Goal: Task Accomplishment & Management: Manage account settings

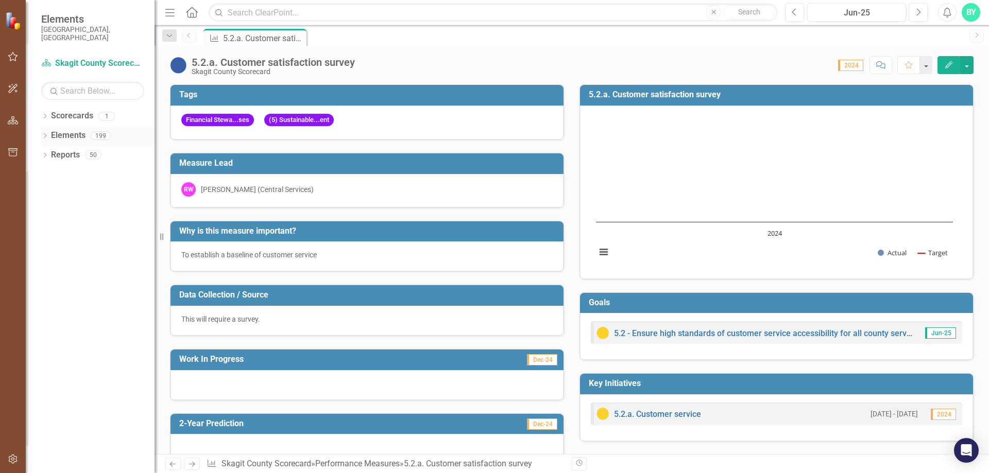
click at [43, 133] on div "Dropdown" at bounding box center [44, 137] width 7 height 9
click at [53, 171] on div "Dropdown" at bounding box center [49, 175] width 7 height 9
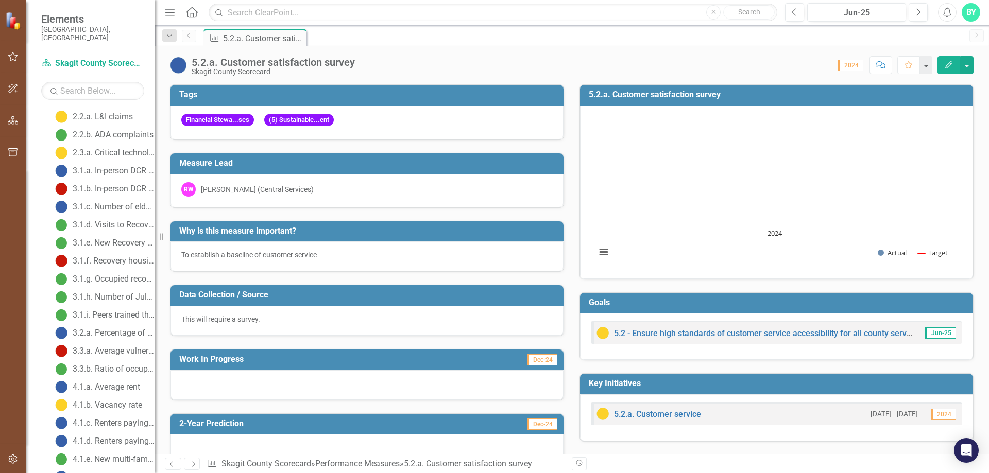
scroll to position [515, 0]
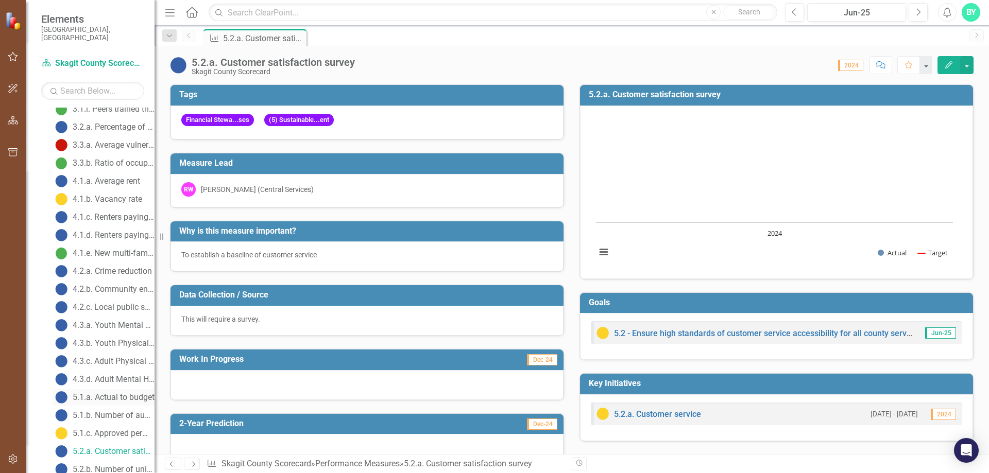
click at [107, 393] on div "5.1.a. Actual to budget" at bounding box center [114, 397] width 82 height 9
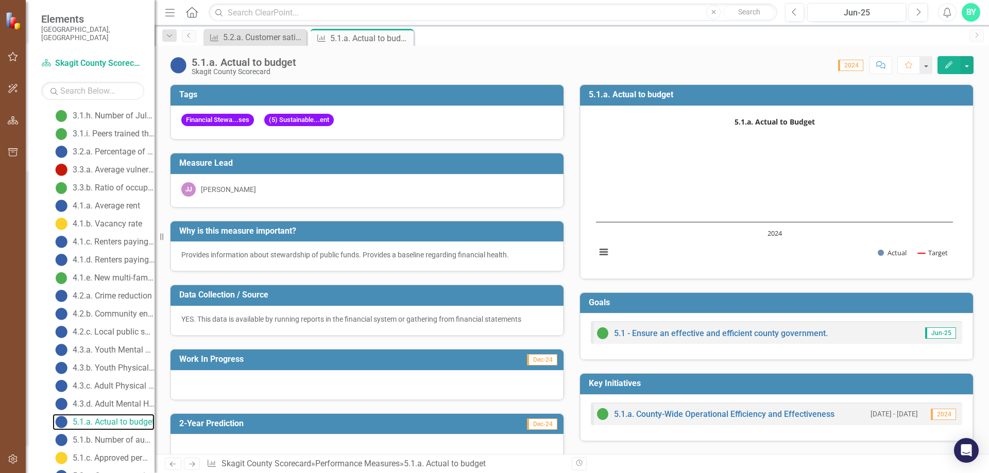
scroll to position [593, 0]
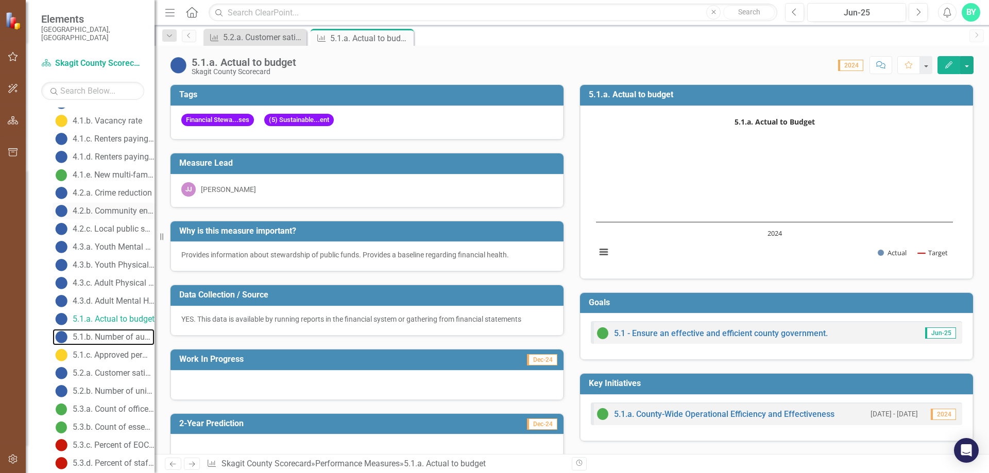
click at [97, 333] on div "5.1.b. Number of audit findings/deficiencies" at bounding box center [114, 337] width 82 height 9
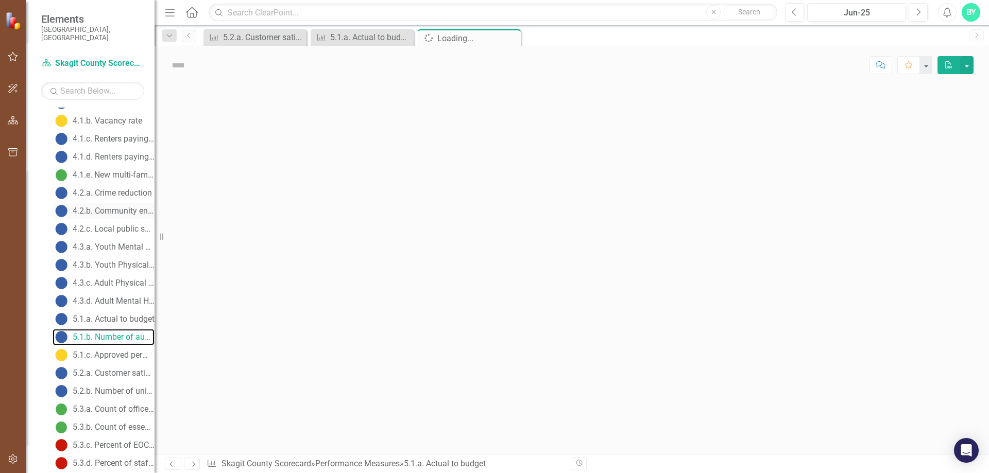
scroll to position [457, 0]
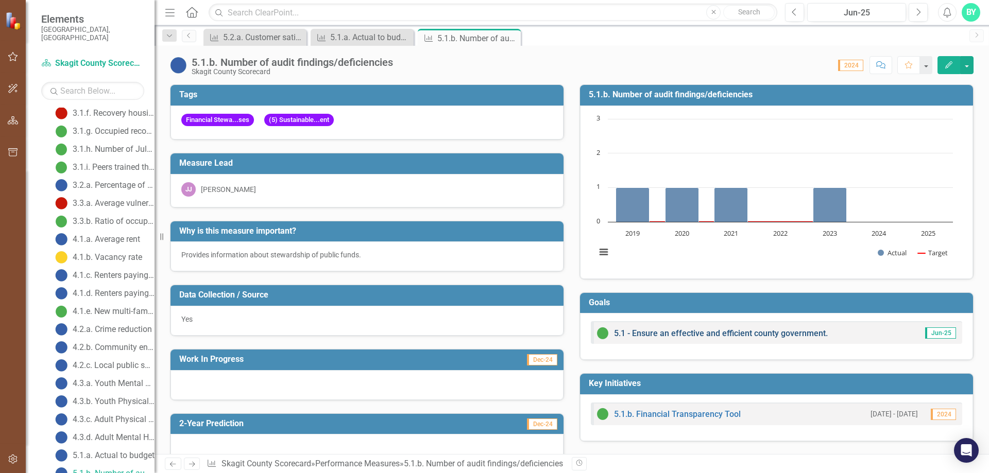
click at [690, 333] on link "5.1 - Ensure an effective and efficient county government." at bounding box center [721, 333] width 214 height 10
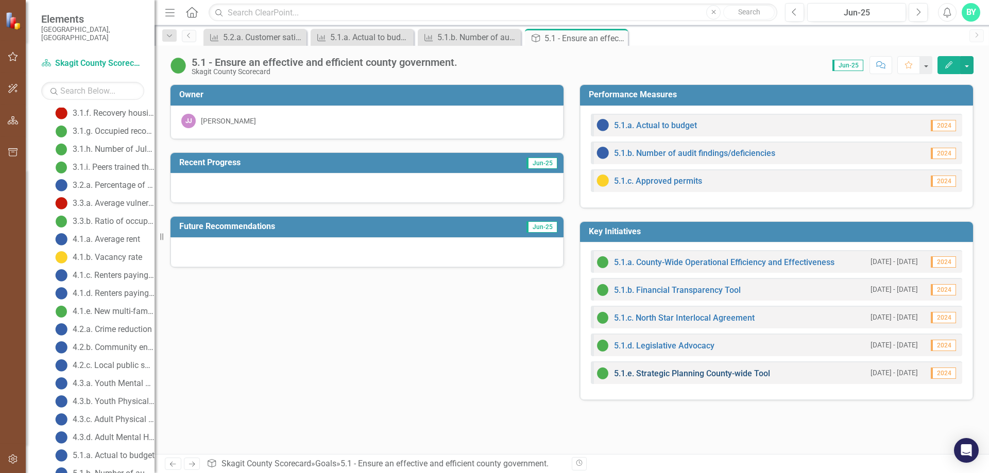
click at [700, 371] on link "5.1.e. Strategic Planning County-wide Tool" at bounding box center [692, 374] width 156 height 10
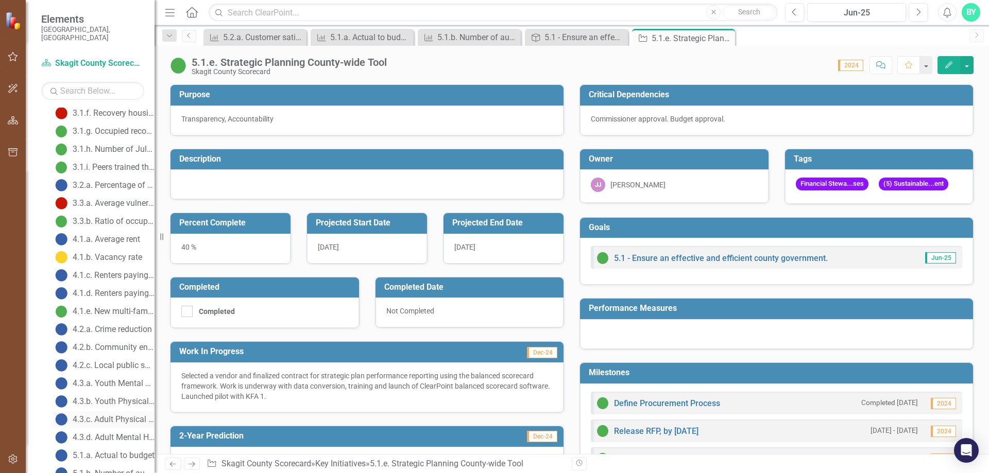
scroll to position [663, 0]
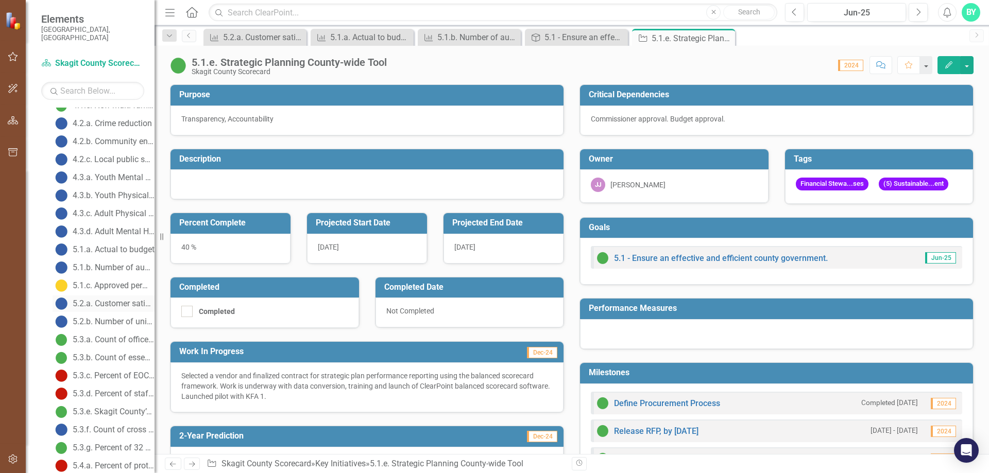
click at [110, 299] on div "5.2.a. Customer satisfaction survey" at bounding box center [114, 303] width 82 height 9
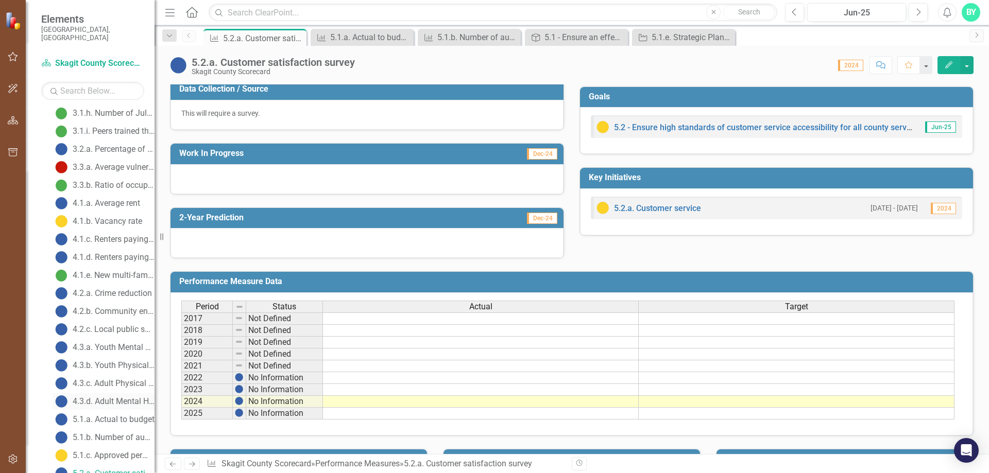
scroll to position [596, 0]
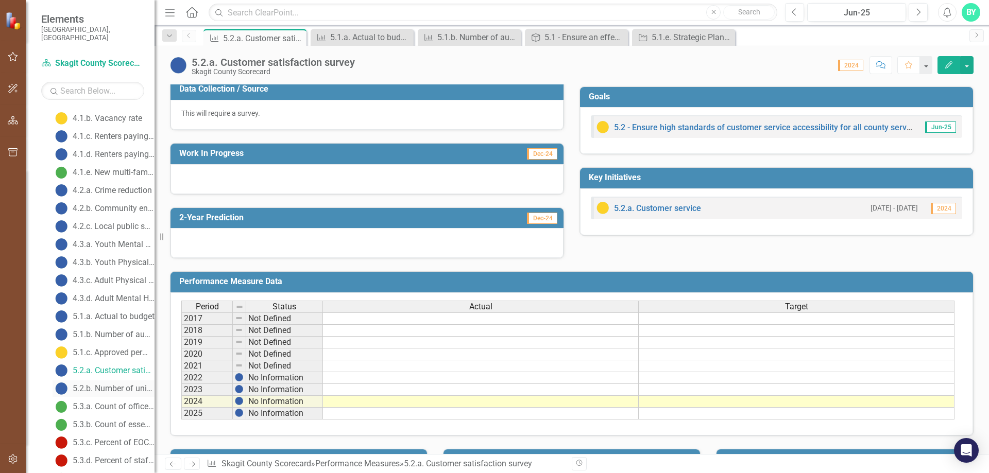
click at [115, 384] on div "5.2.b. Number of unique visitors to county website" at bounding box center [114, 388] width 82 height 9
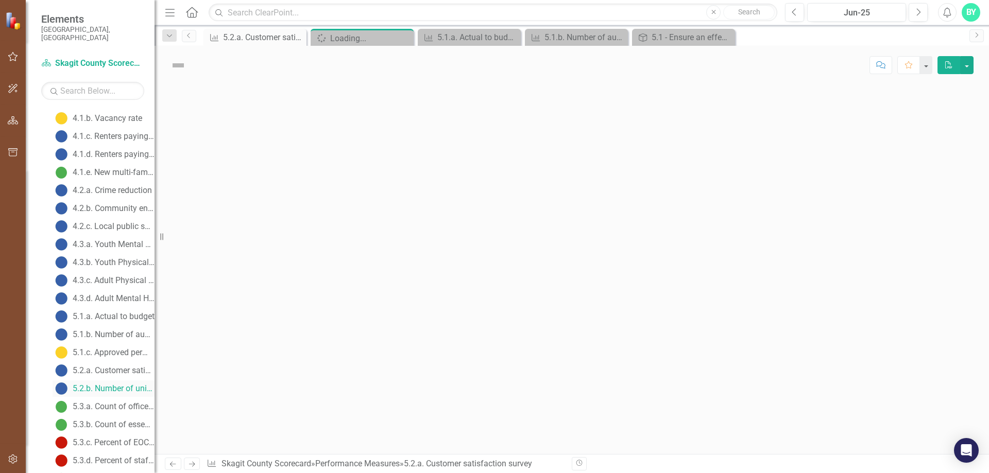
scroll to position [511, 0]
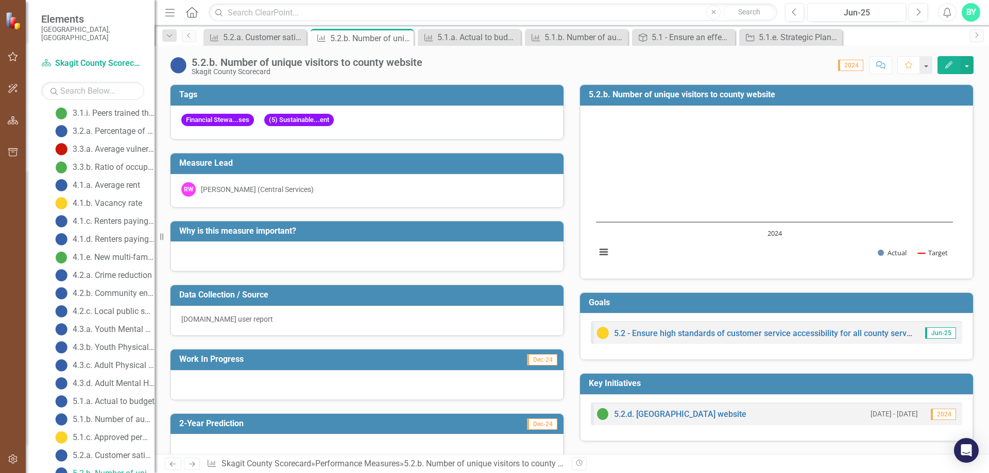
click at [275, 319] on div "[DOMAIN_NAME] user report" at bounding box center [366, 319] width 371 height 10
click at [653, 416] on link "5.2.d. [GEOGRAPHIC_DATA] website" at bounding box center [680, 414] width 132 height 10
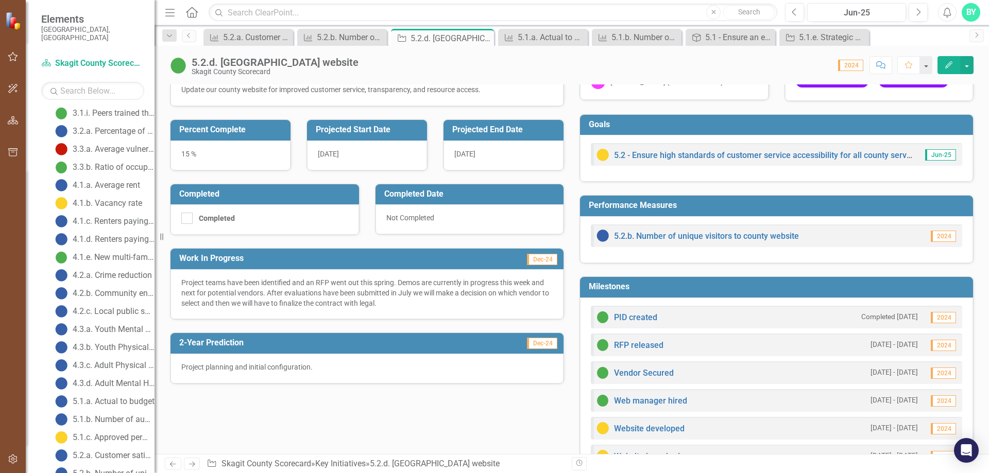
scroll to position [154, 0]
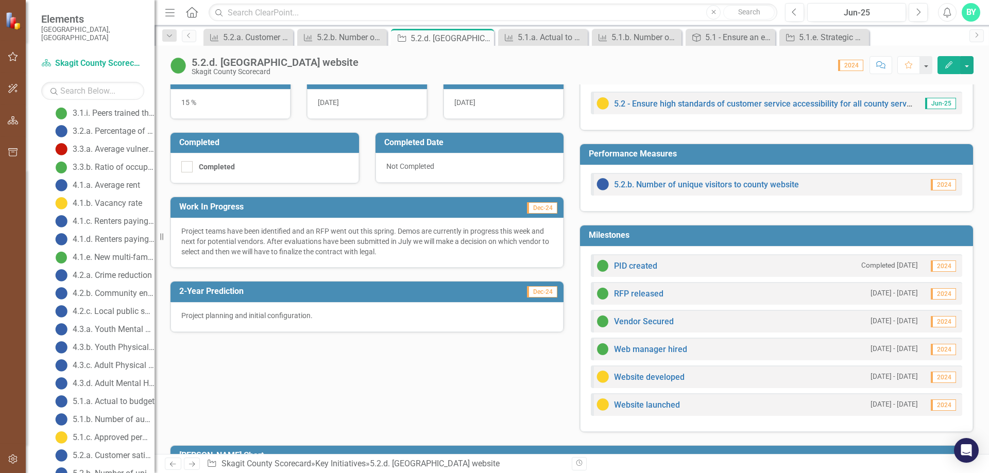
click at [391, 256] on p "Project teams have been identified and an RFP went out this spring. Demos are c…" at bounding box center [366, 241] width 371 height 31
click at [164, 237] on icon "Resize" at bounding box center [164, 237] width 10 height 8
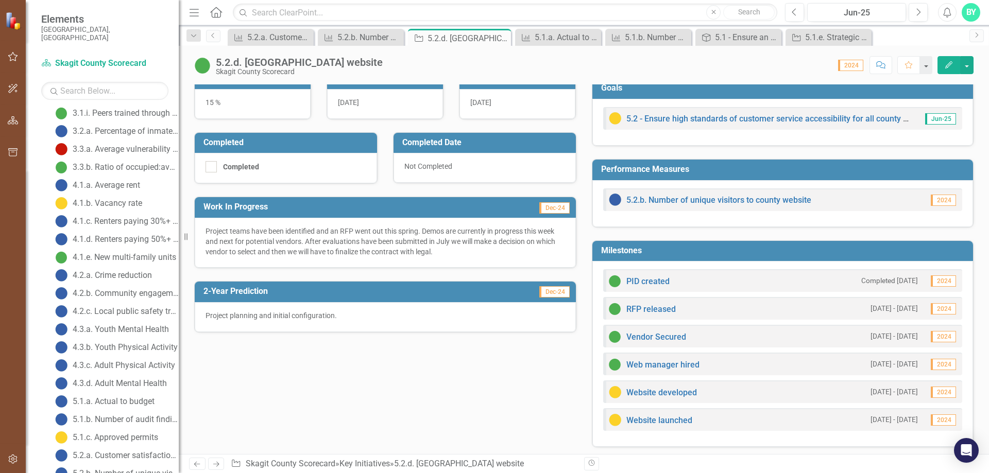
drag, startPoint x: 164, startPoint y: 237, endPoint x: 179, endPoint y: 238, distance: 14.9
click at [179, 238] on div "Resize" at bounding box center [183, 236] width 8 height 473
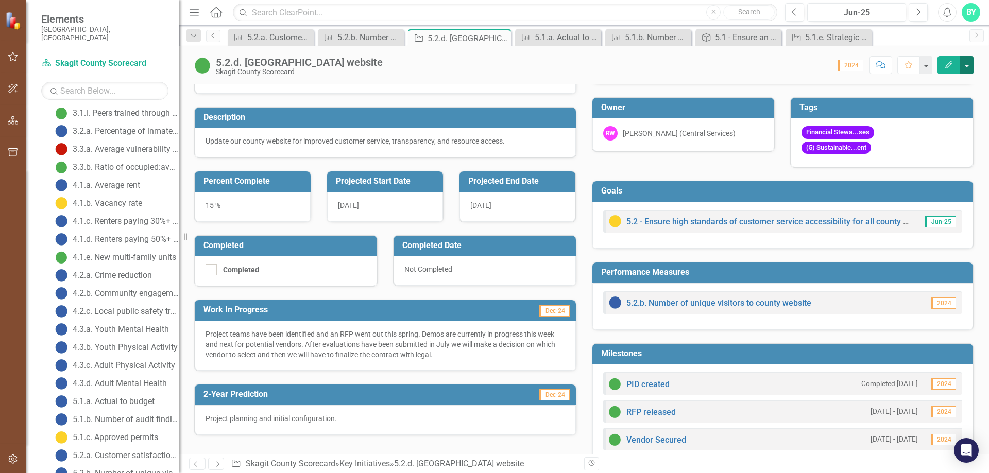
click at [965, 64] on button "button" at bounding box center [966, 65] width 13 height 18
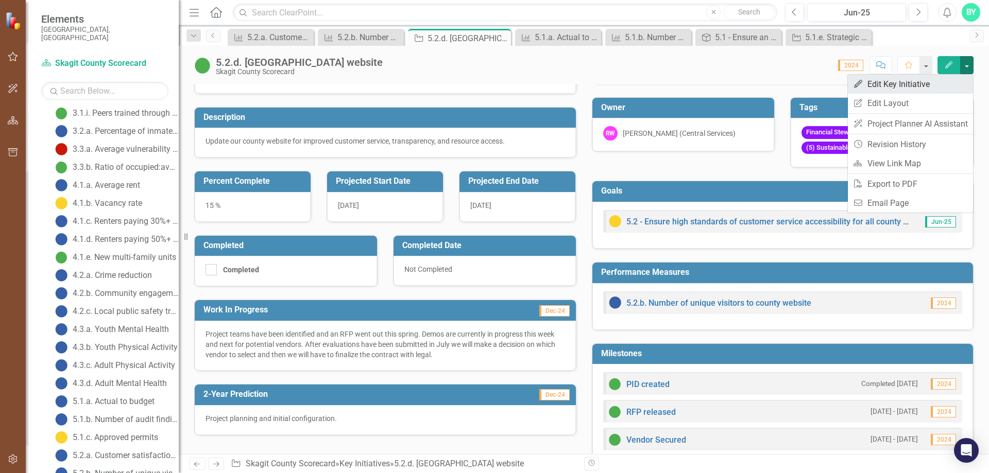
click at [911, 83] on link "Edit Edit Key Initiative" at bounding box center [909, 84] width 125 height 19
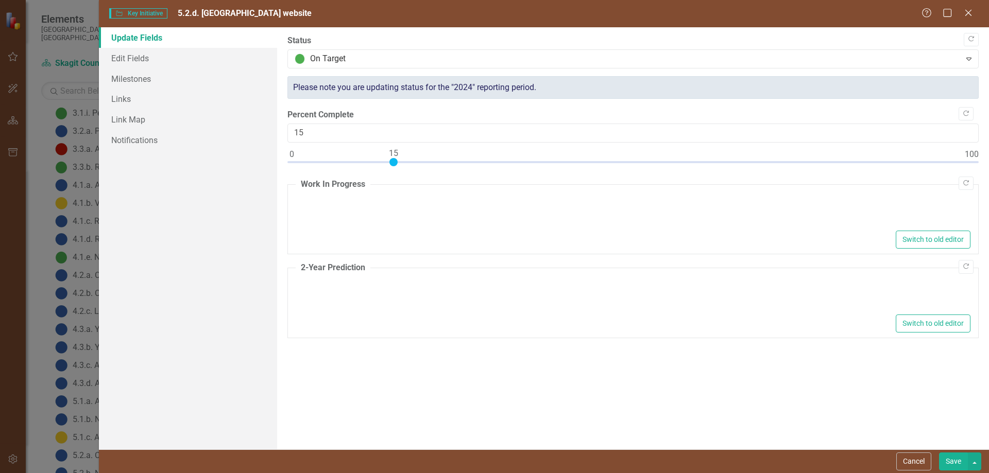
type textarea "<p>Project teams have been identified and an RFP went out this spring. Demos ar…"
type textarea "<p>Project planning and initial configuration.</p>"
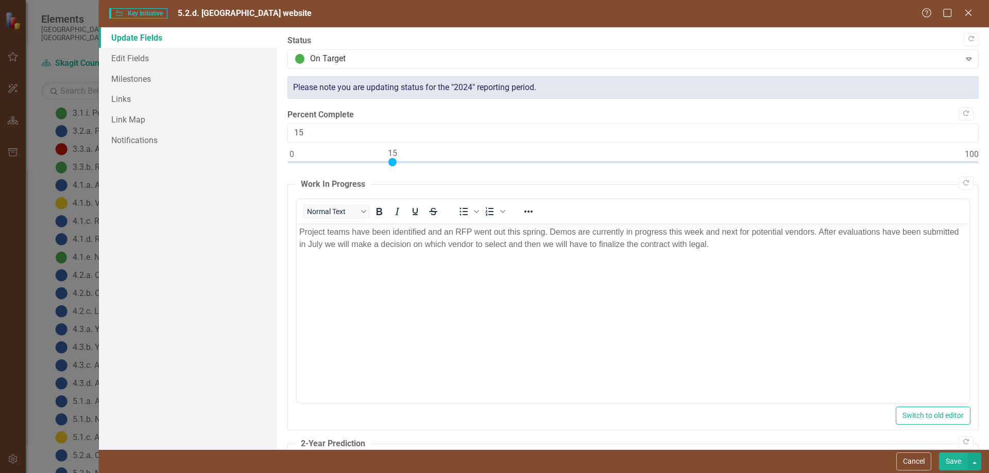
scroll to position [0, 0]
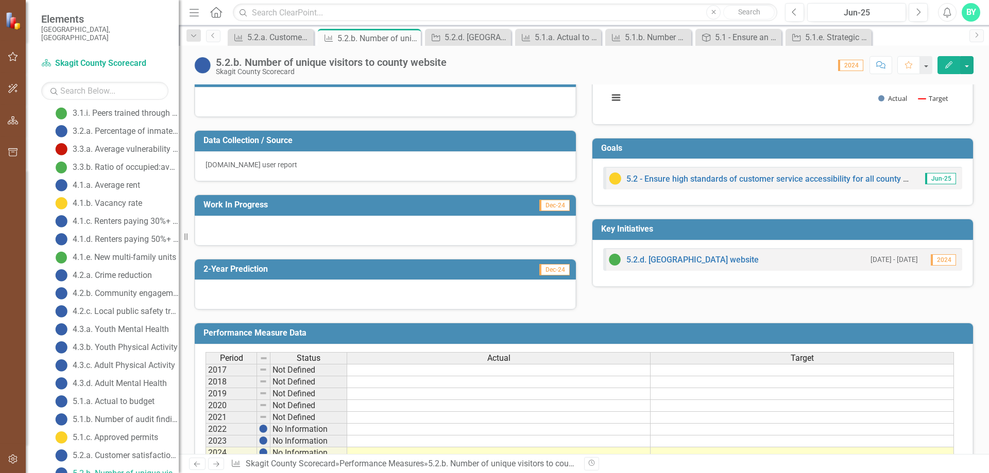
scroll to position [257, 0]
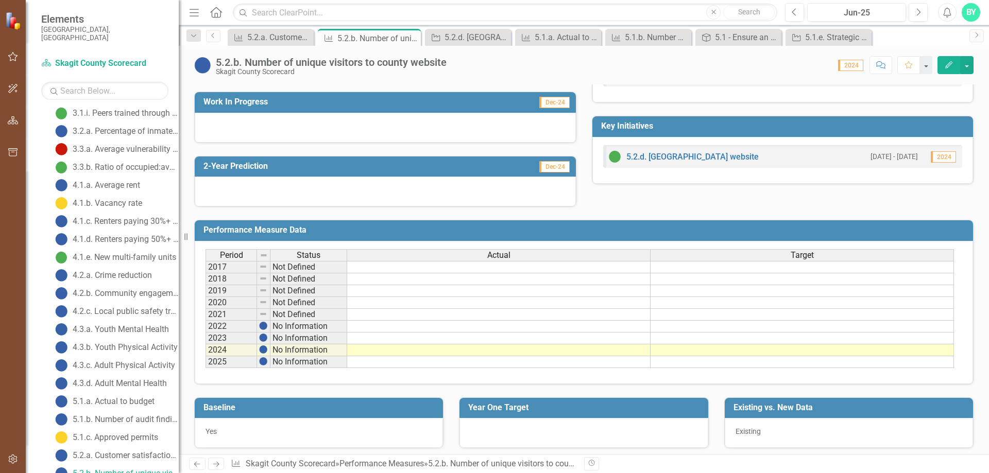
click at [326, 365] on td "No Information" at bounding box center [308, 362] width 77 height 12
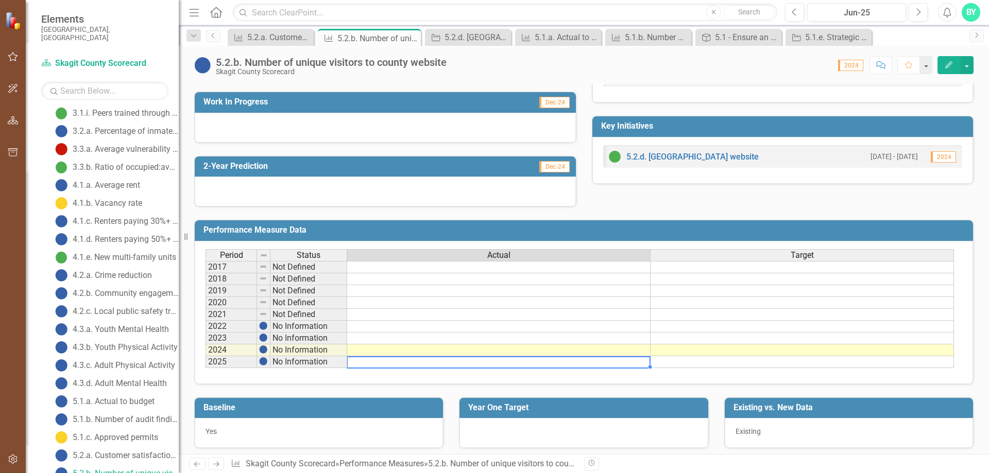
click at [378, 364] on td at bounding box center [498, 362] width 303 height 12
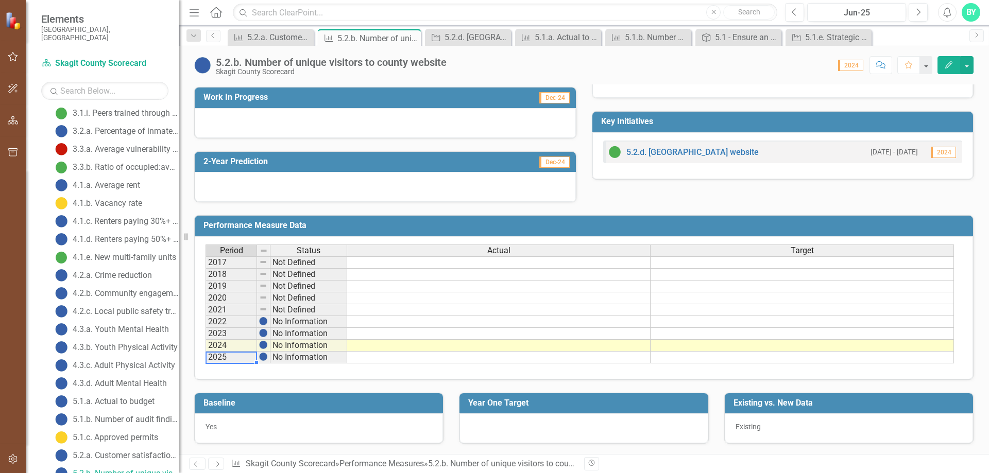
click at [249, 360] on td "2025" at bounding box center [230, 358] width 51 height 12
click at [248, 360] on td "2025" at bounding box center [230, 358] width 51 height 12
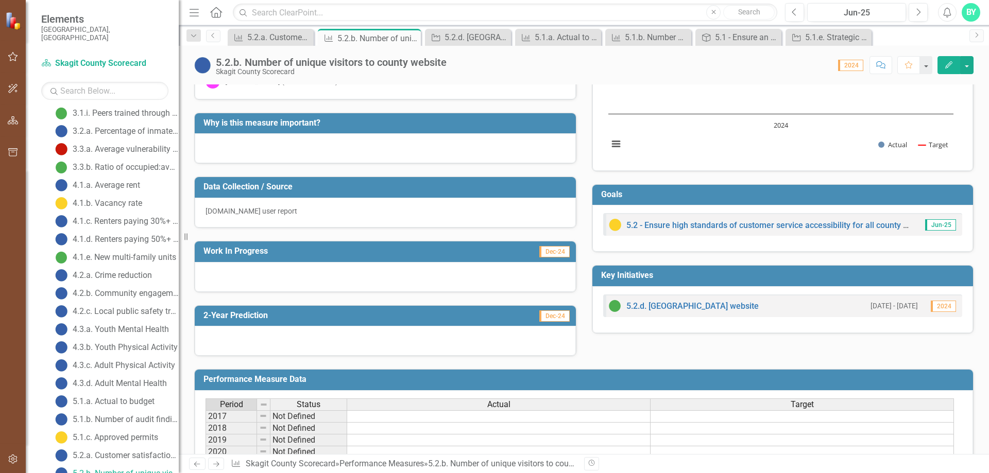
scroll to position [0, 0]
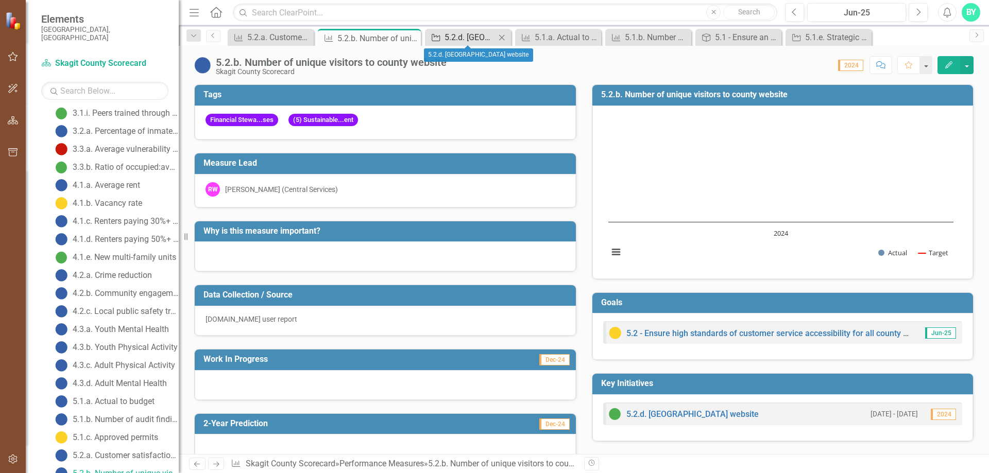
click at [463, 40] on div "5.2.d. [GEOGRAPHIC_DATA] website" at bounding box center [469, 37] width 51 height 13
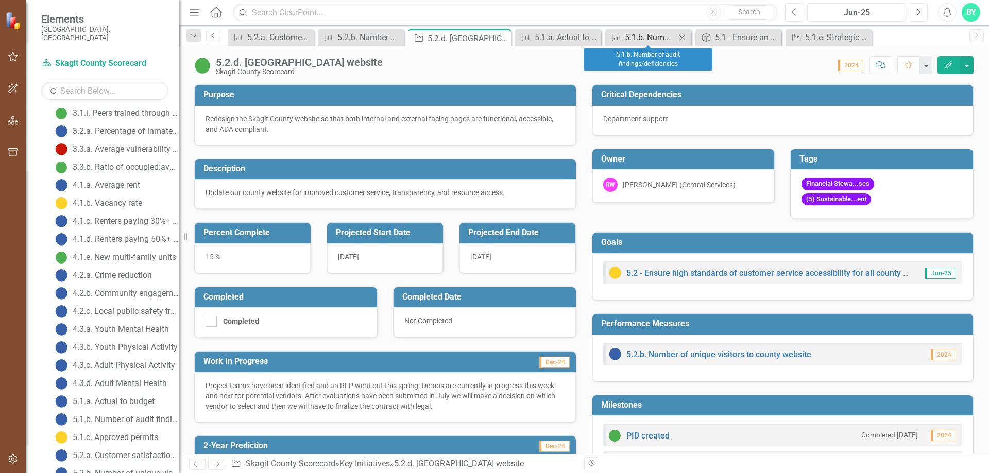
click at [643, 41] on div "5.1.b. Number of audit findings/deficiencies" at bounding box center [650, 37] width 51 height 13
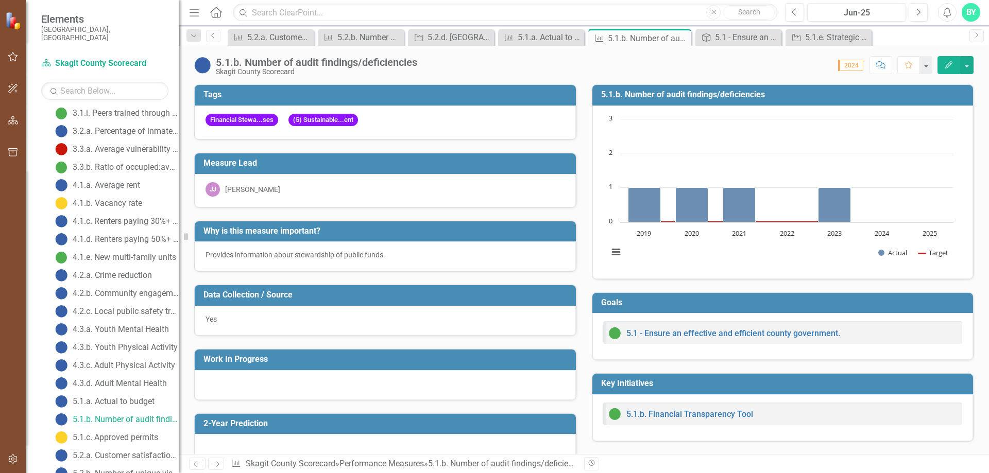
scroll to position [457, 0]
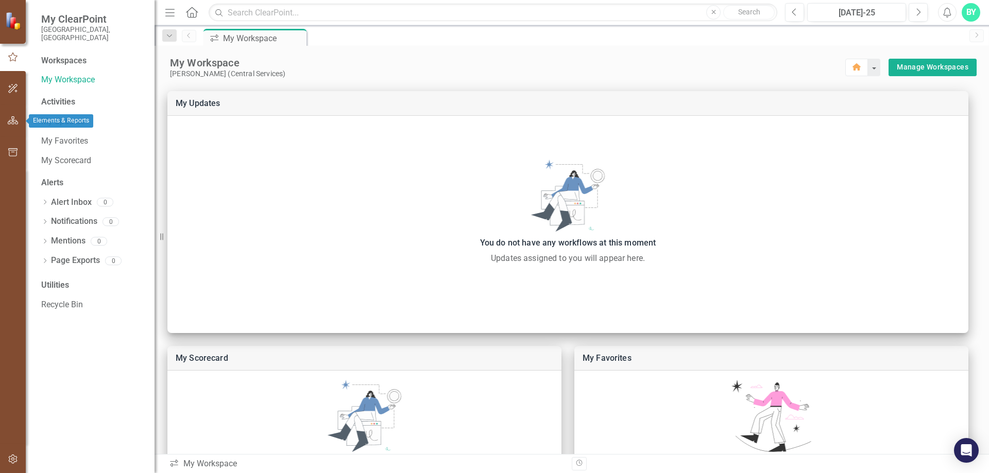
click at [15, 122] on icon "button" at bounding box center [13, 120] width 11 height 8
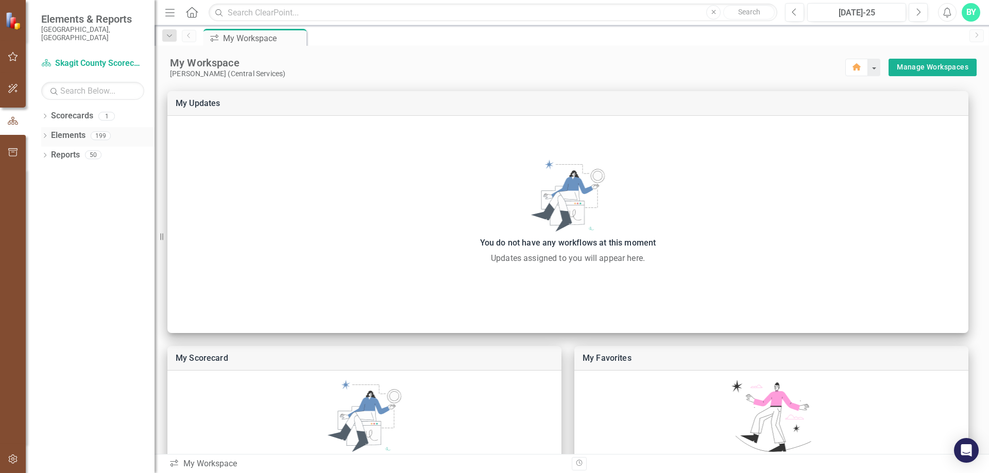
click at [75, 130] on link "Elements" at bounding box center [68, 136] width 34 height 12
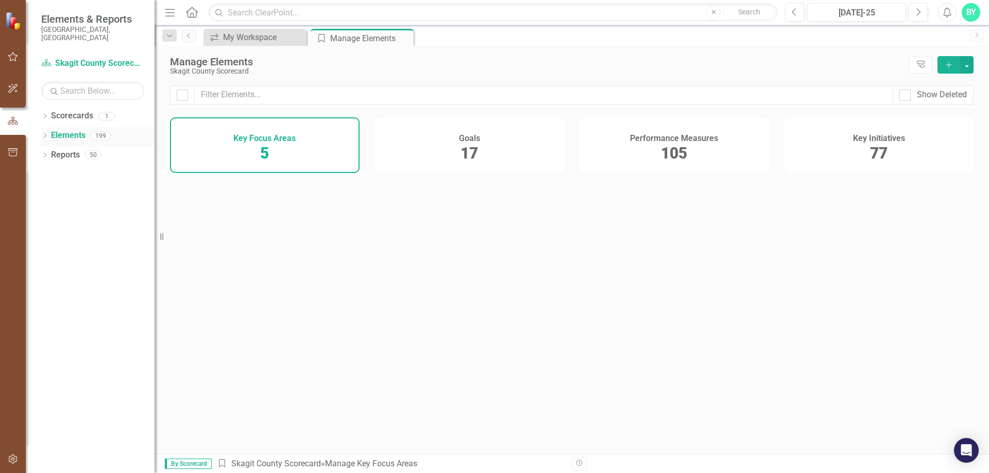
click at [42, 134] on icon "Dropdown" at bounding box center [44, 137] width 7 height 6
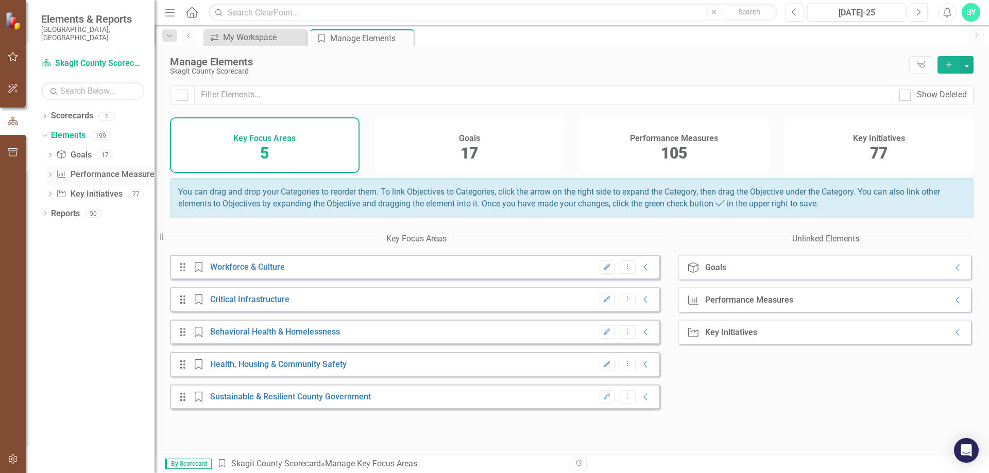
click at [83, 169] on link "Performance Measure Performance Measures" at bounding box center [107, 175] width 102 height 12
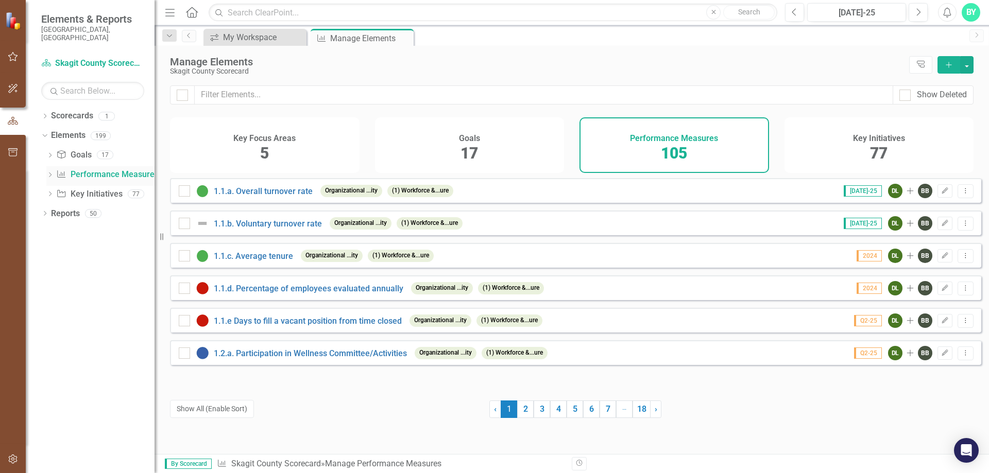
click at [51, 173] on icon "Dropdown" at bounding box center [49, 176] width 7 height 6
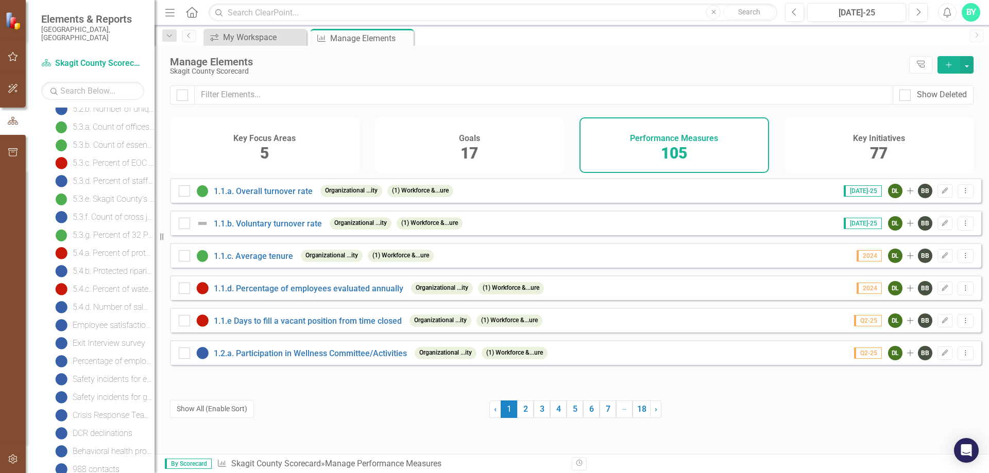
scroll to position [721, 0]
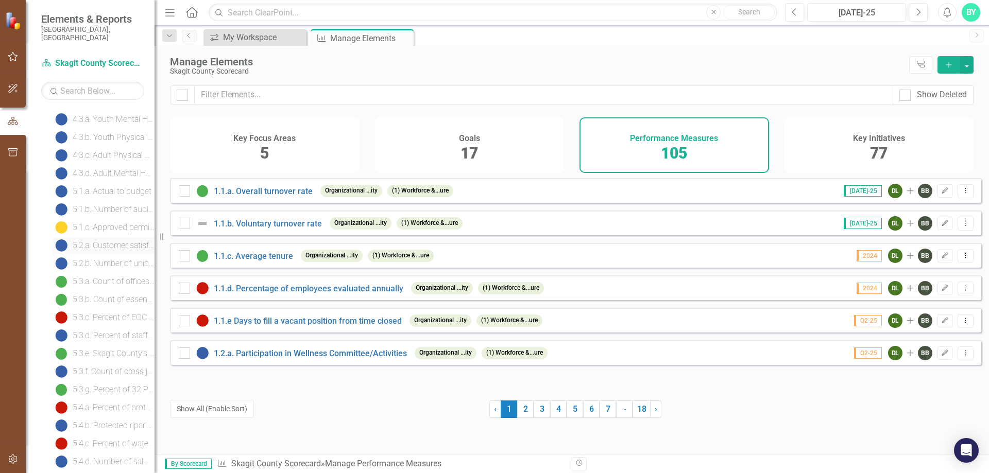
click at [101, 237] on link "5.2.a. Customer satisfaction survey" at bounding box center [104, 245] width 102 height 16
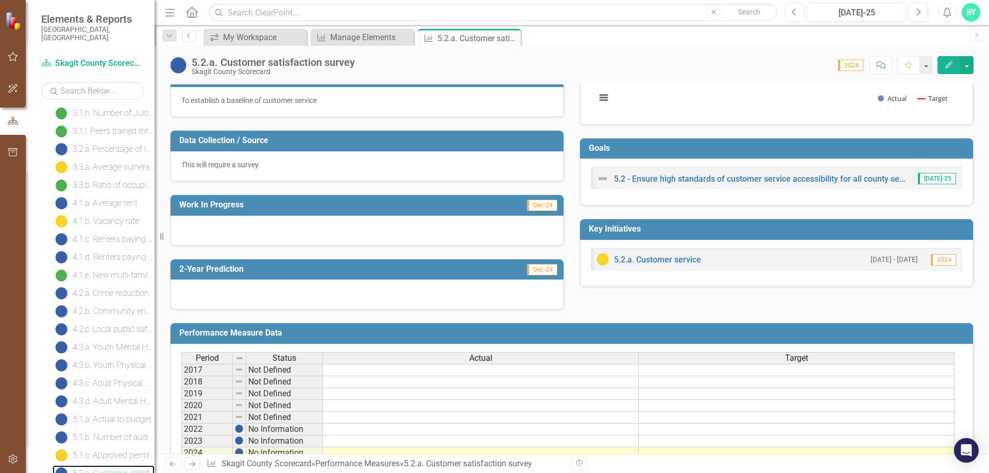
scroll to position [206, 0]
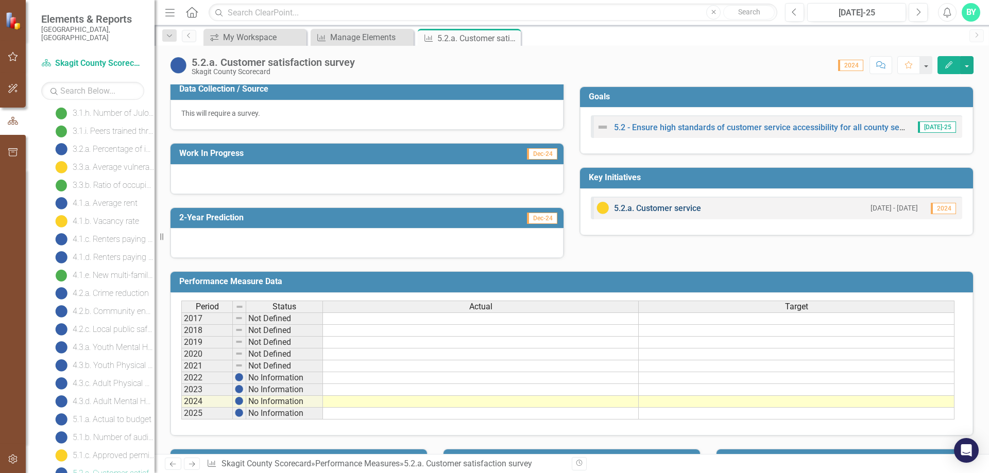
click at [641, 206] on link "5.2.a. Customer service" at bounding box center [657, 208] width 87 height 10
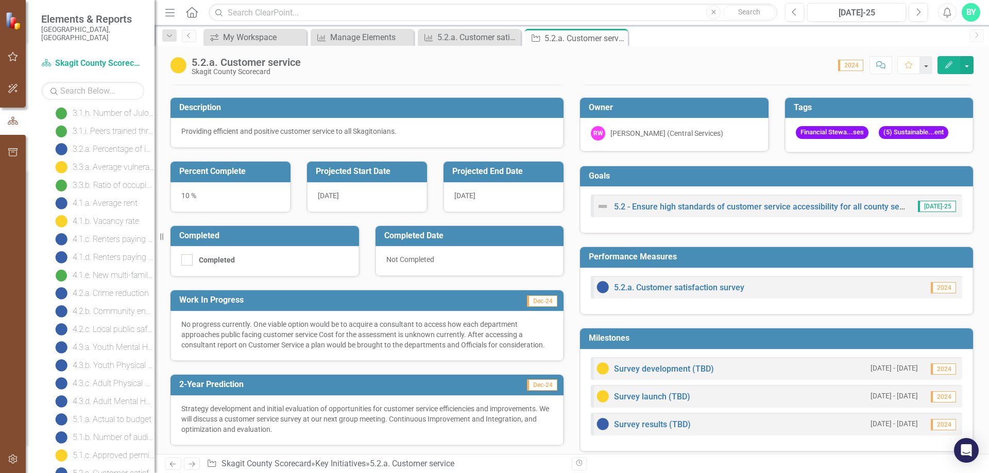
scroll to position [103, 0]
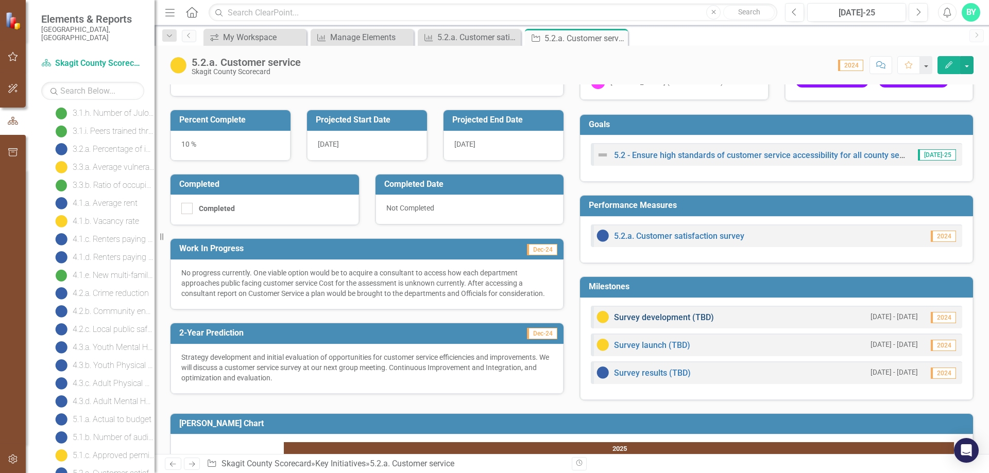
click at [668, 317] on link "Survey development (TBD)" at bounding box center [664, 318] width 100 height 10
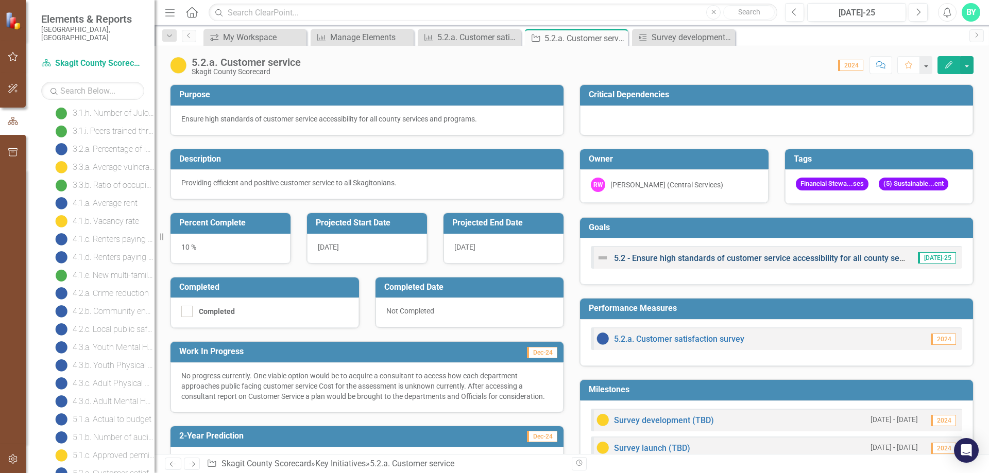
click at [671, 258] on link "5.2 - Ensure high standards of customer service accessibility for all county se…" at bounding box center [796, 258] width 364 height 10
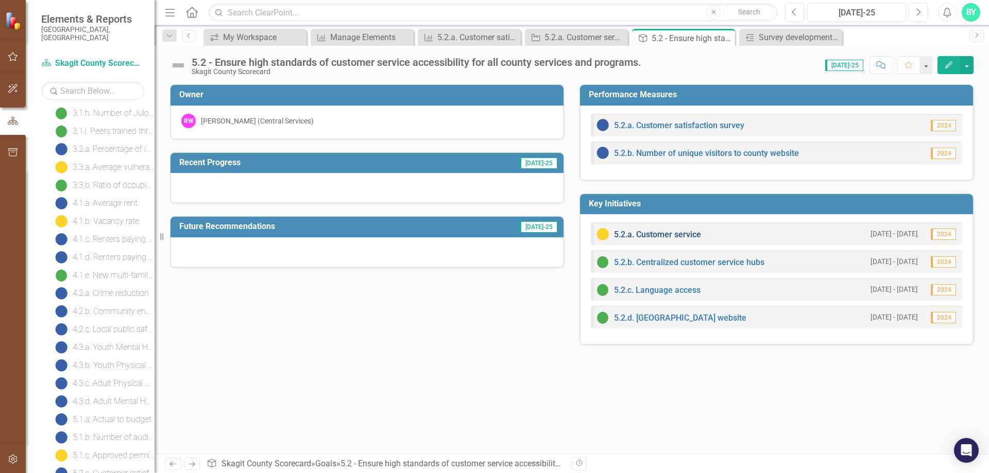
click at [659, 230] on link "5.2.a. Customer service" at bounding box center [657, 235] width 87 height 10
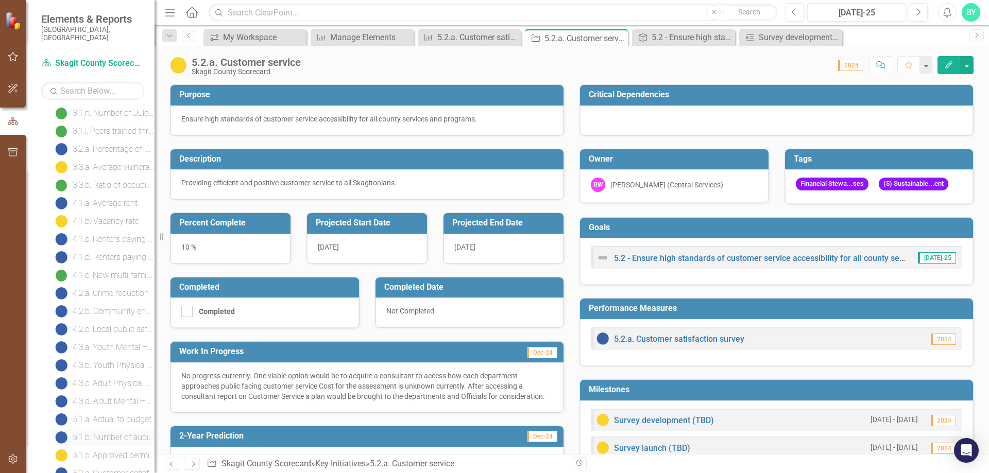
scroll to position [647, 0]
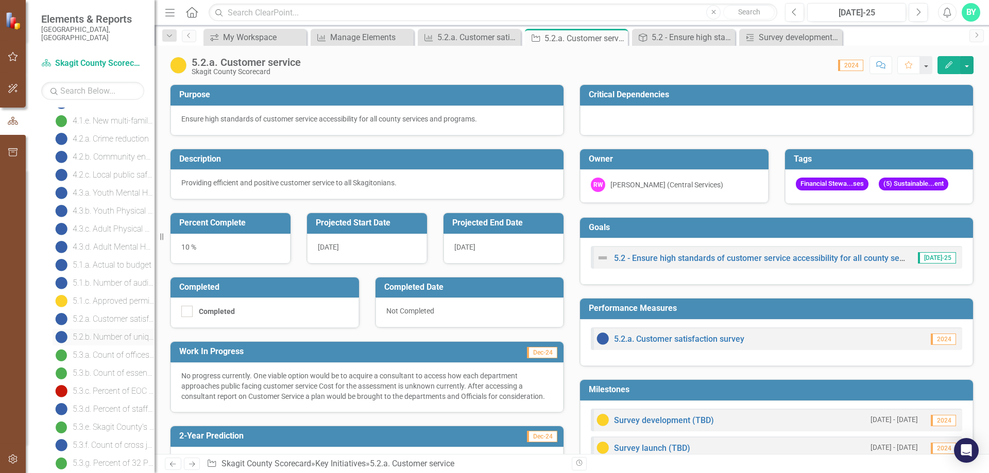
click at [109, 333] on div "5.2.b. Number of unique visitors to county website" at bounding box center [114, 337] width 82 height 9
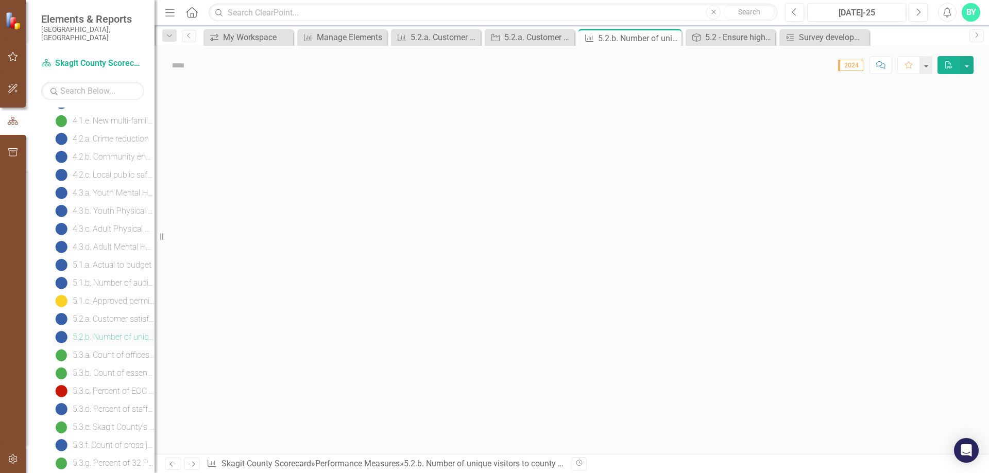
scroll to position [511, 0]
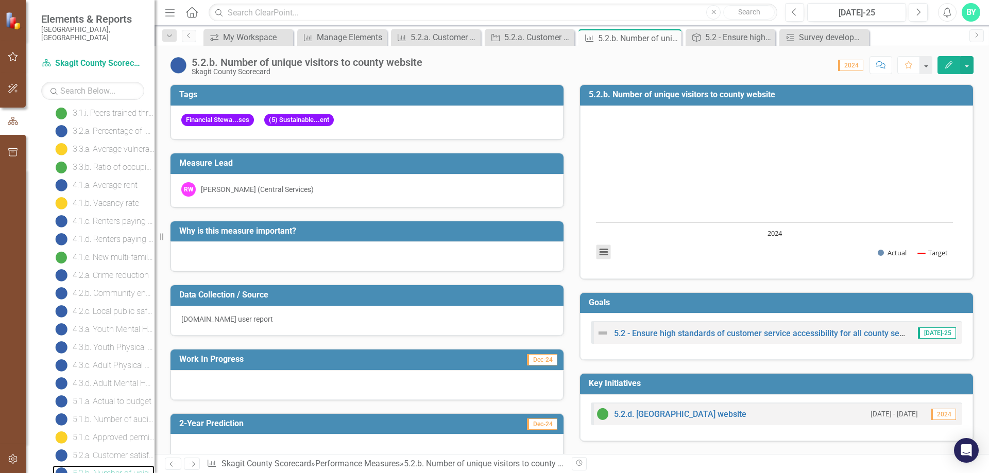
click at [603, 250] on button "View chart menu, Chart" at bounding box center [603, 252] width 14 height 14
click at [697, 261] on rect "Interactive chart" at bounding box center [774, 191] width 367 height 154
click at [679, 413] on link "5.2.d. [GEOGRAPHIC_DATA] website" at bounding box center [680, 414] width 132 height 10
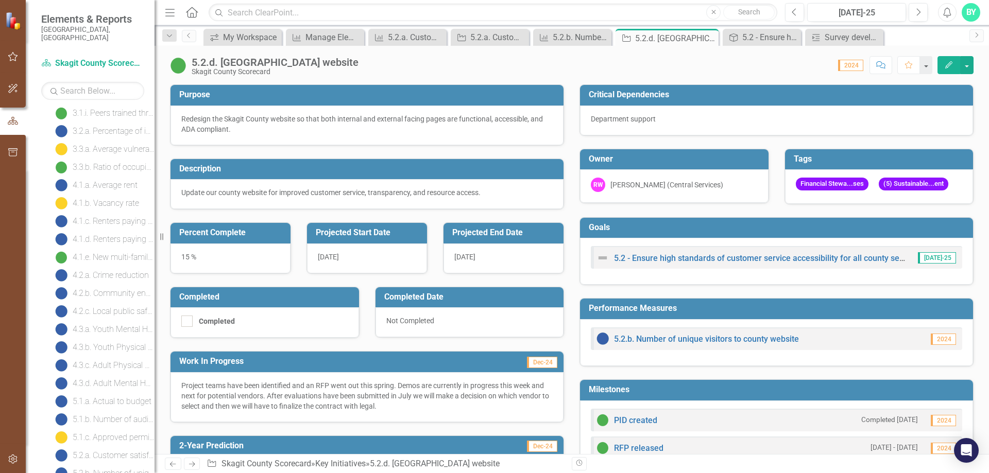
scroll to position [103, 0]
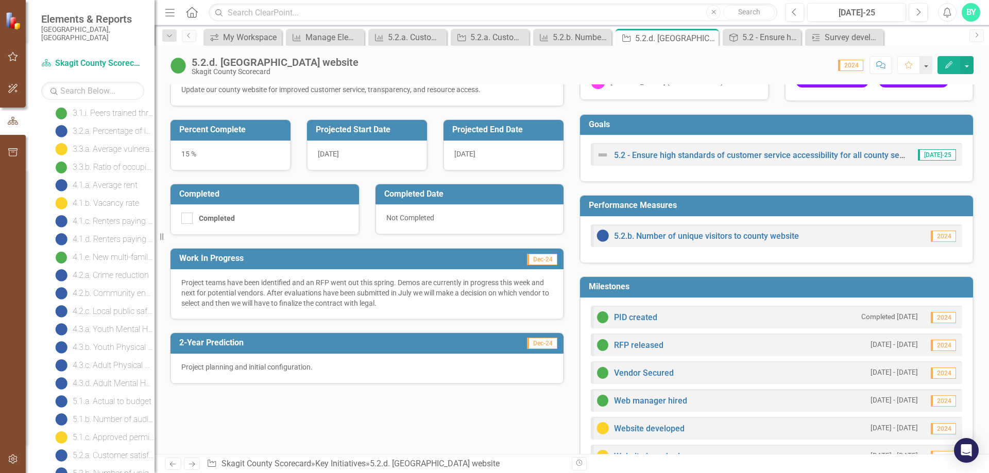
click at [543, 256] on span "Dec-24" at bounding box center [542, 259] width 30 height 11
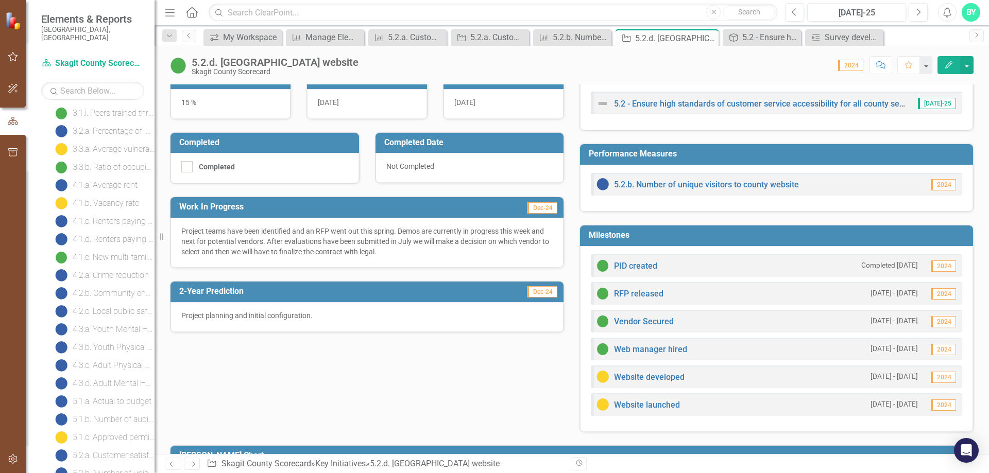
scroll to position [206, 0]
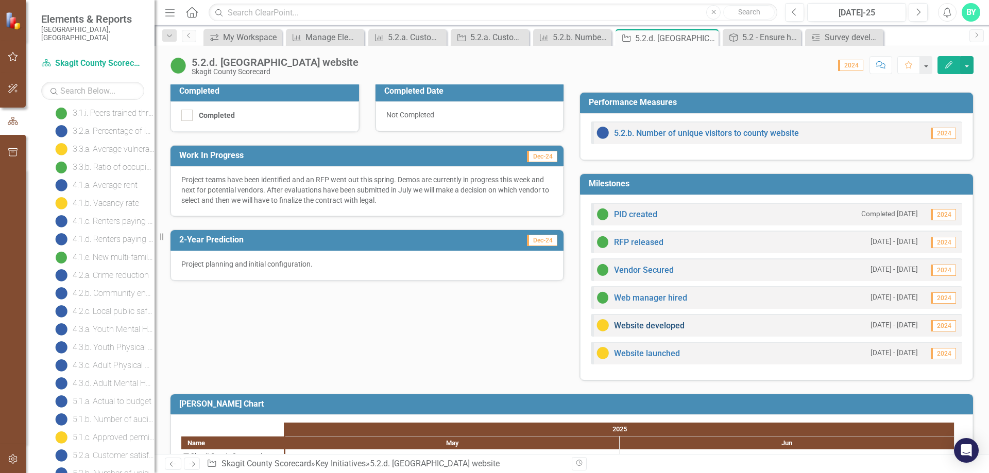
click at [660, 325] on link "Website developed" at bounding box center [649, 326] width 71 height 10
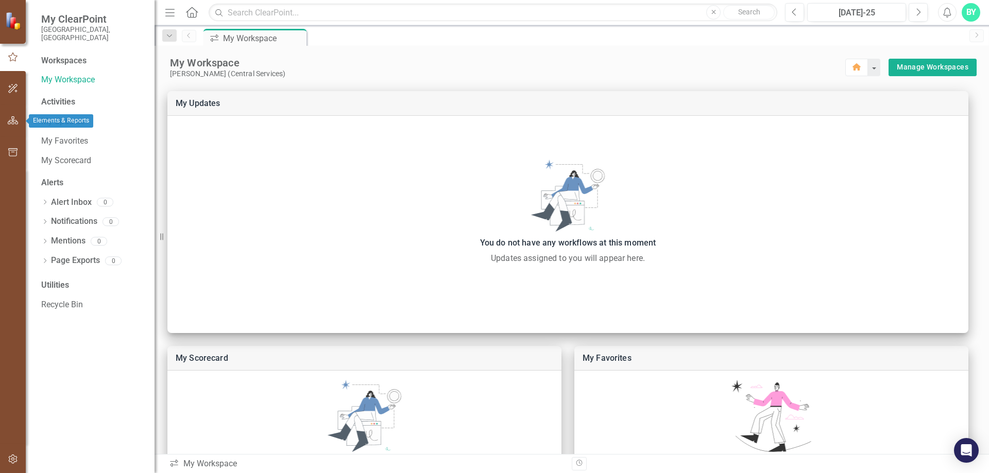
click at [13, 117] on icon "button" at bounding box center [13, 120] width 11 height 8
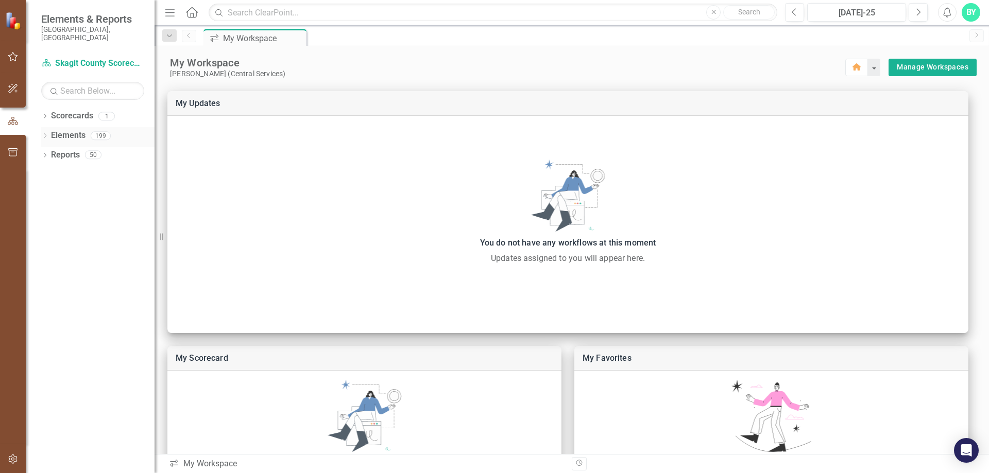
click at [44, 134] on icon "Dropdown" at bounding box center [44, 137] width 7 height 6
click at [50, 173] on icon "Dropdown" at bounding box center [49, 176] width 7 height 6
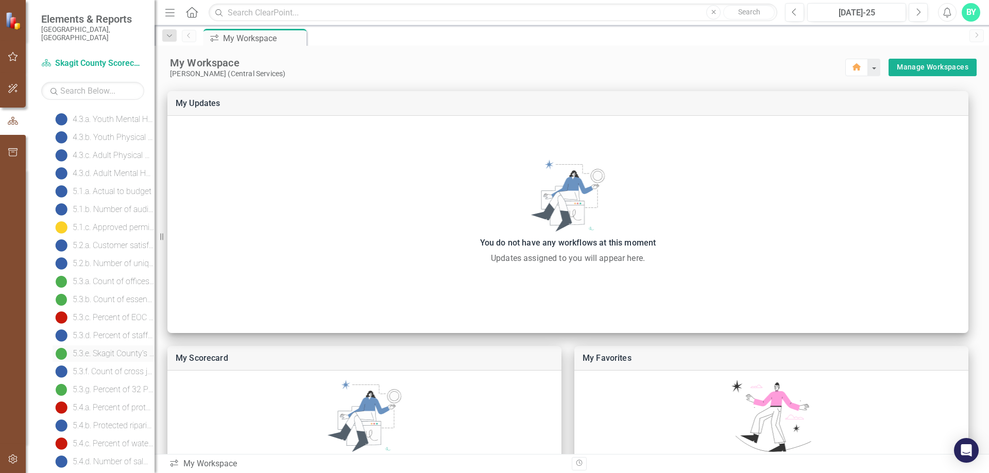
scroll to position [772, 0]
click at [92, 226] on div "5.3.a. Count of offices and departments with current Continuity of Operations P…" at bounding box center [114, 230] width 82 height 9
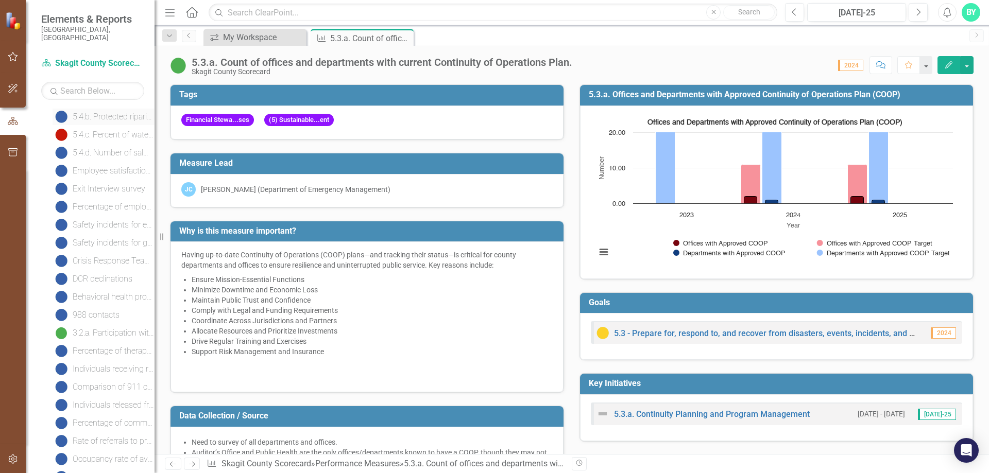
scroll to position [824, 0]
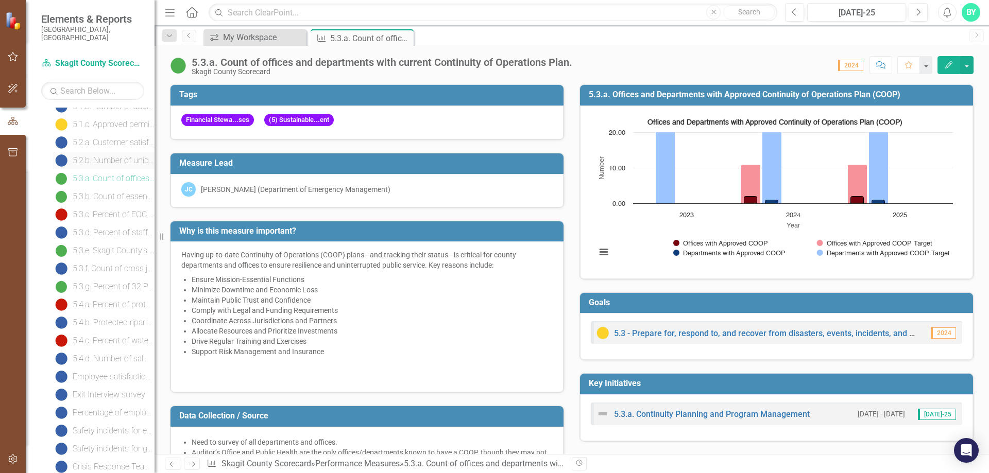
click at [108, 156] on div "5.2.b. Number of unique visitors to county website" at bounding box center [114, 160] width 82 height 9
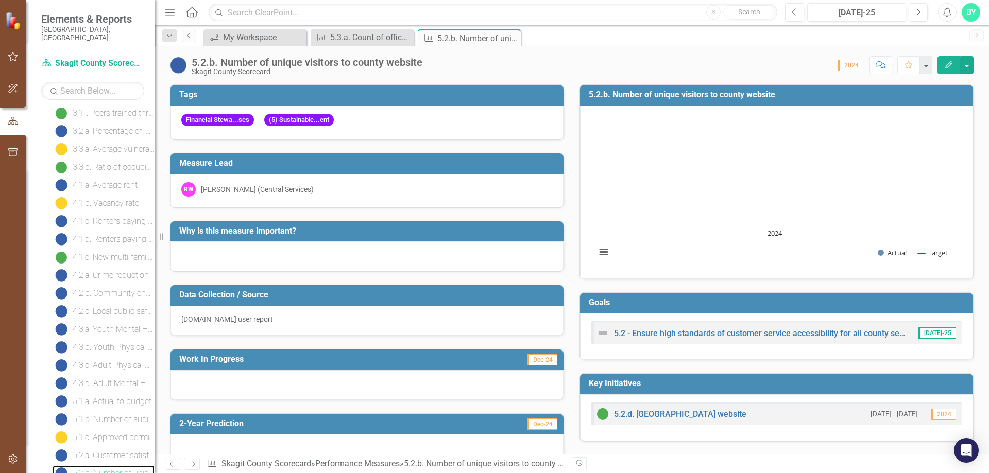
scroll to position [614, 0]
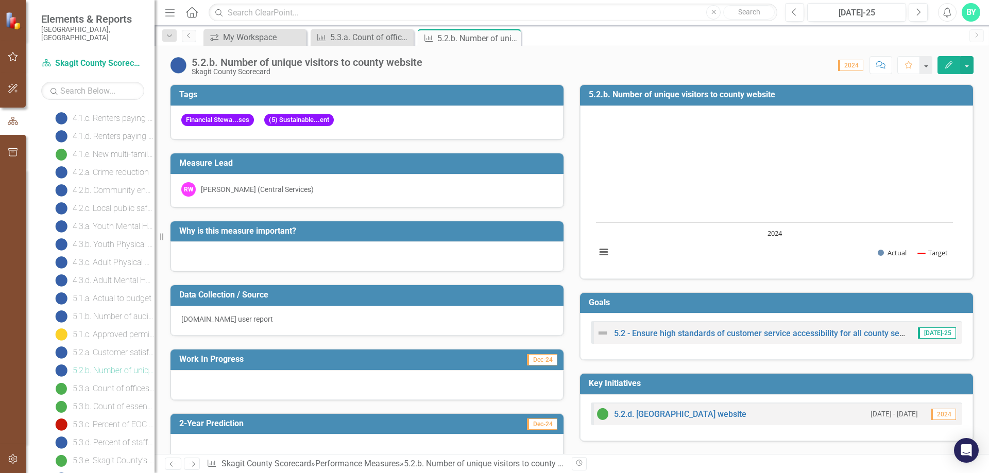
click at [954, 64] on button "Edit" at bounding box center [948, 65] width 23 height 18
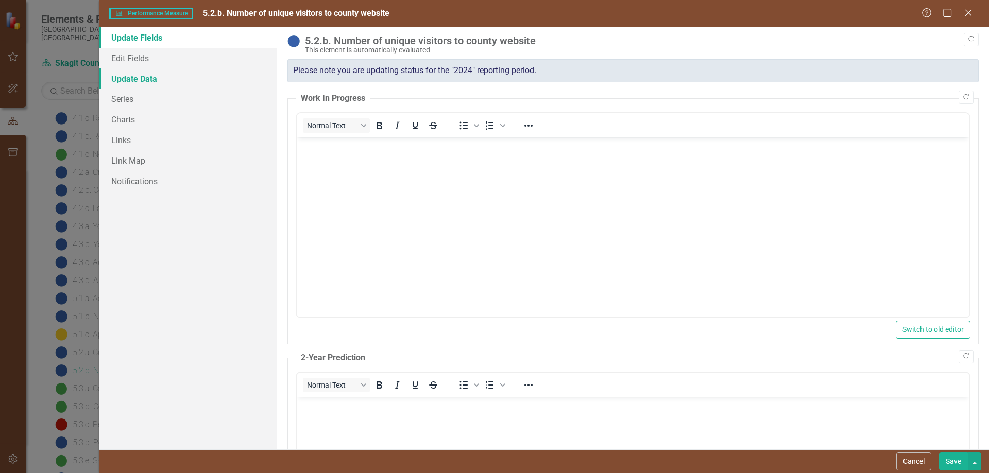
scroll to position [0, 0]
click at [144, 78] on link "Update Data" at bounding box center [188, 78] width 178 height 21
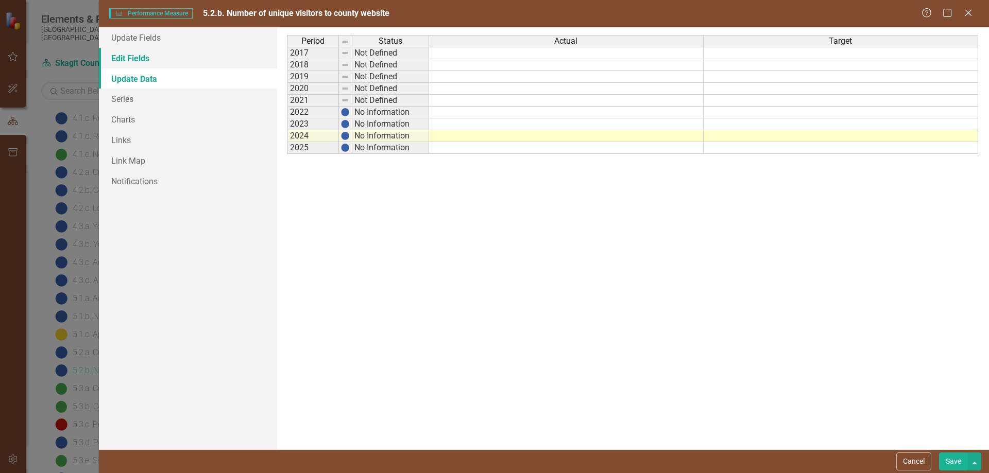
click at [139, 56] on link "Edit Fields" at bounding box center [188, 58] width 178 height 21
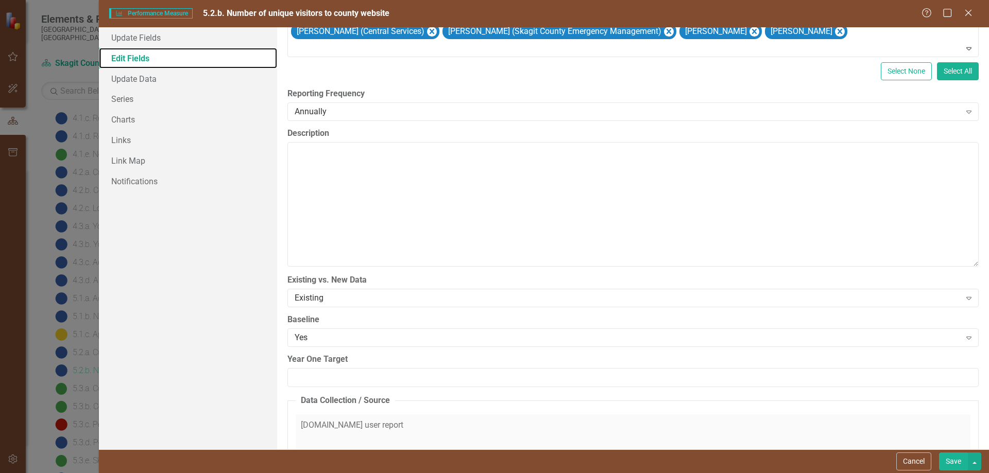
scroll to position [309, 0]
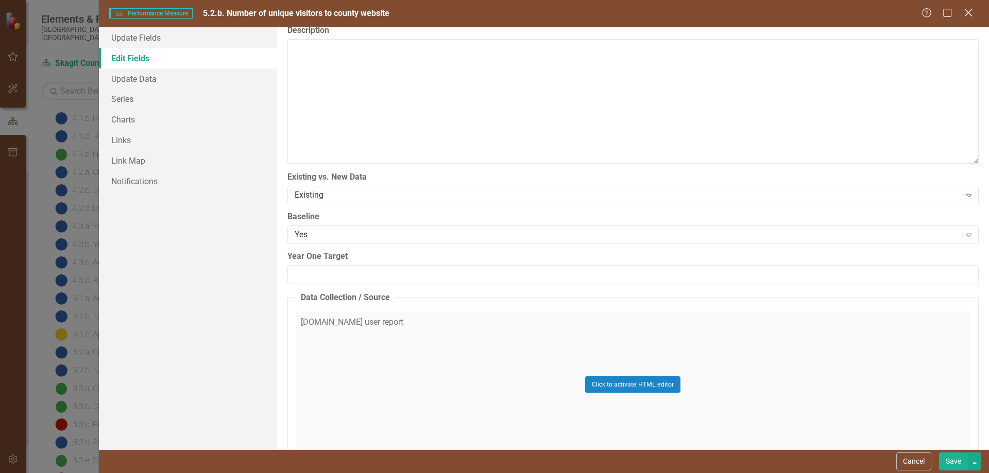
click at [966, 13] on icon "Close" at bounding box center [967, 13] width 13 height 10
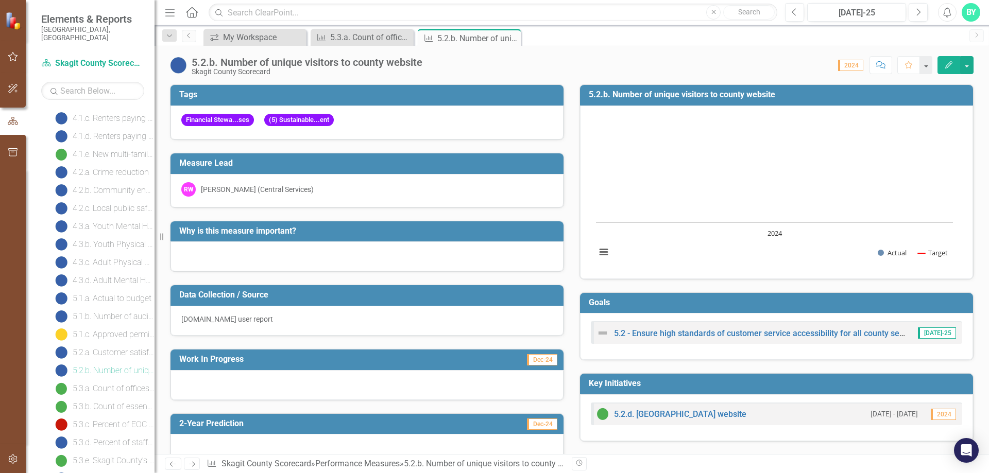
click at [289, 314] on div "[DOMAIN_NAME] user report" at bounding box center [366, 321] width 393 height 30
click at [282, 323] on div "[DOMAIN_NAME] user report" at bounding box center [366, 319] width 371 height 10
click at [282, 322] on div "[DOMAIN_NAME] user report" at bounding box center [366, 319] width 371 height 10
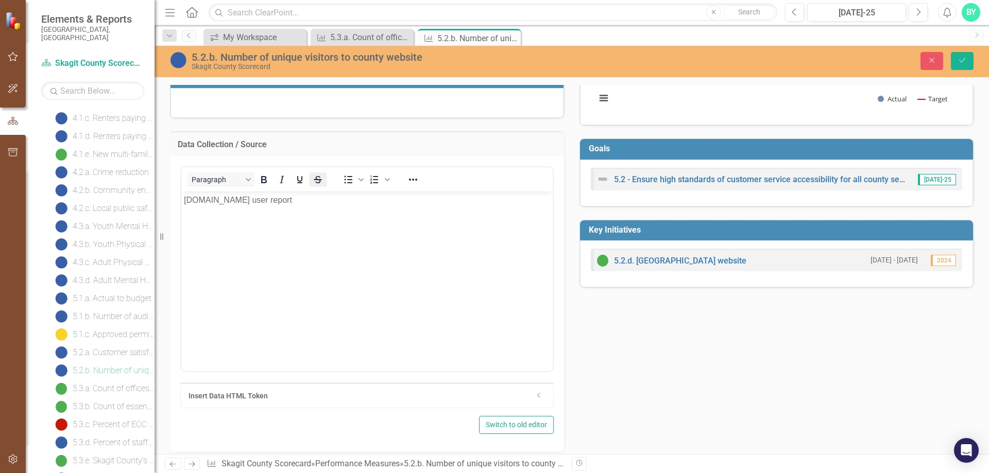
scroll to position [0, 0]
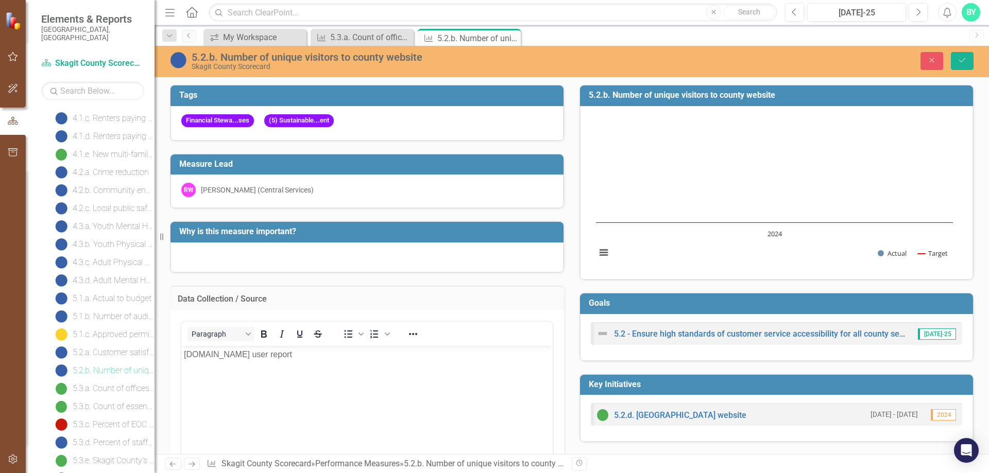
click at [224, 236] on h3 "Why is this measure important?" at bounding box center [368, 231] width 379 height 9
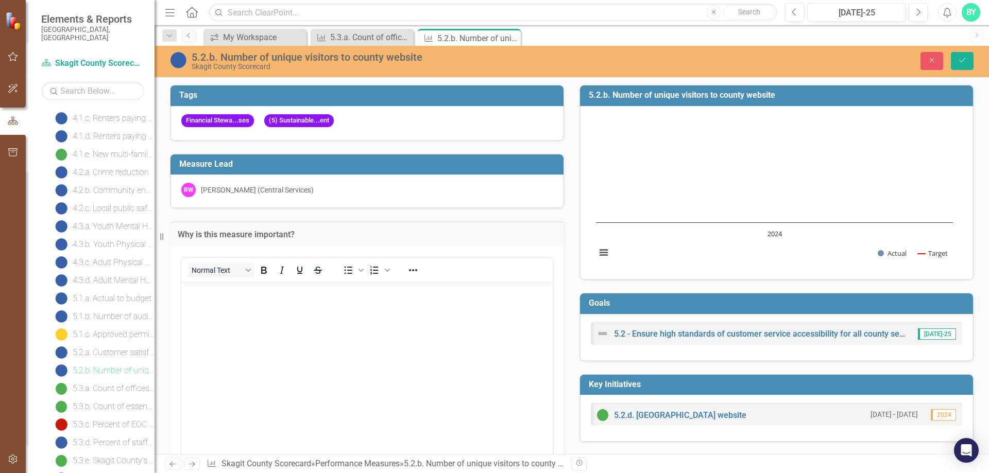
click at [187, 236] on h3 "Why is this measure important?" at bounding box center [367, 234] width 378 height 9
click at [187, 235] on h3 "Why is this measure important?" at bounding box center [367, 234] width 378 height 9
click at [380, 165] on h3 "Measure Lead" at bounding box center [368, 164] width 379 height 9
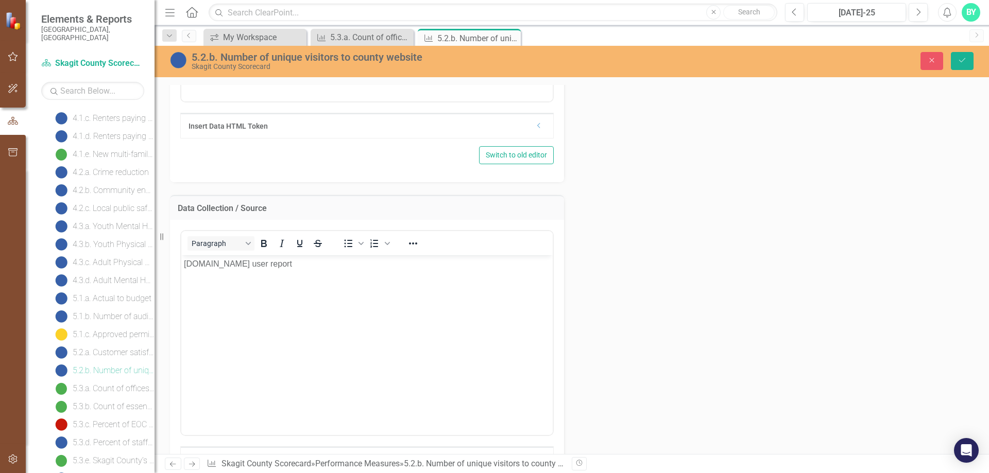
scroll to position [463, 0]
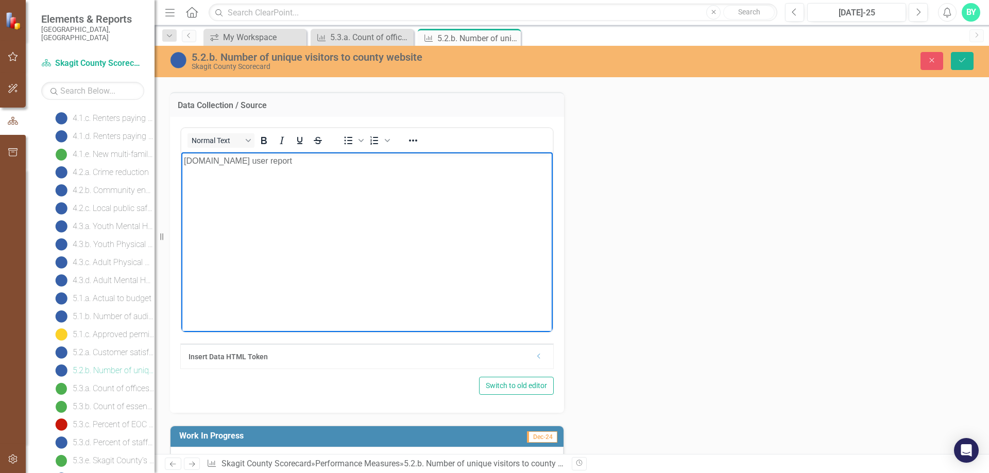
drag, startPoint x: 246, startPoint y: 163, endPoint x: 297, endPoint y: 163, distance: 51.5
click at [297, 163] on p "[DOMAIN_NAME] user report" at bounding box center [367, 161] width 366 height 12
click at [289, 177] on body "Skagitcounty.net Web Analytics" at bounding box center [366, 229] width 371 height 154
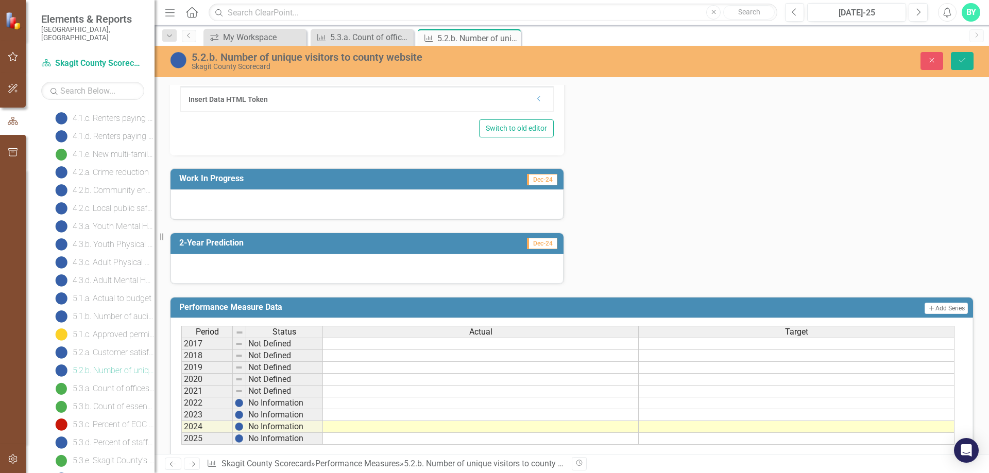
scroll to position [803, 0]
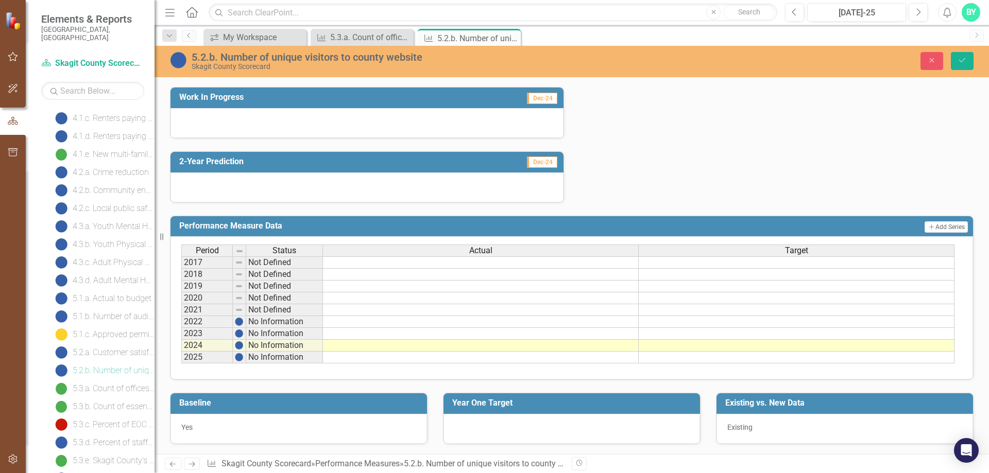
click at [198, 401] on h3 "Baseline" at bounding box center [300, 403] width 243 height 9
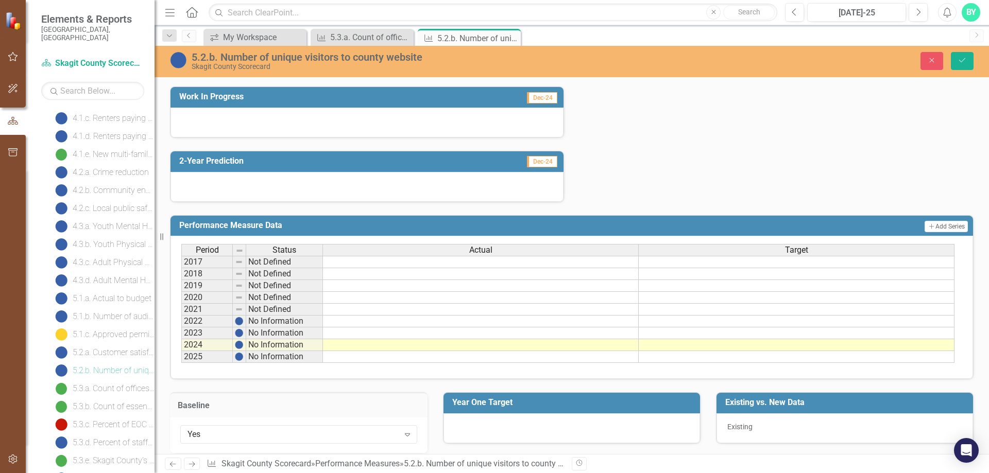
scroll to position [812, 0]
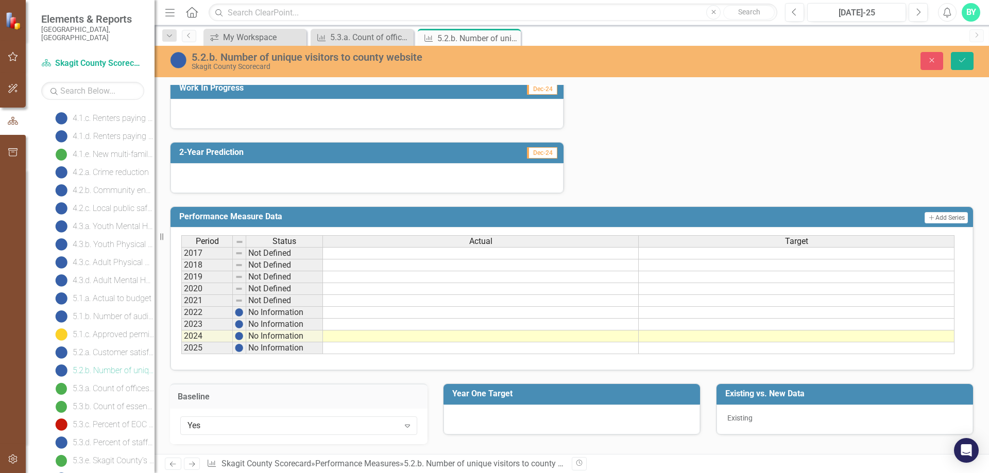
click at [232, 400] on h3 "Baseline" at bounding box center [299, 396] width 242 height 9
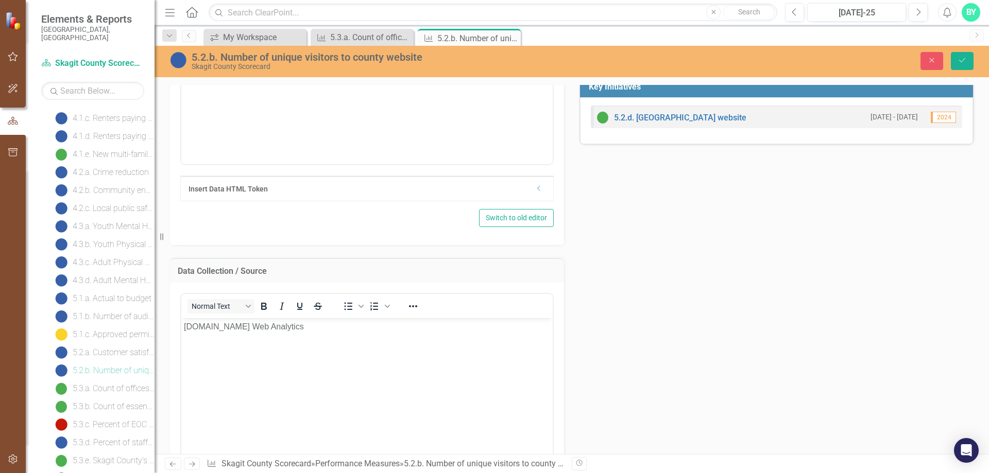
scroll to position [0, 0]
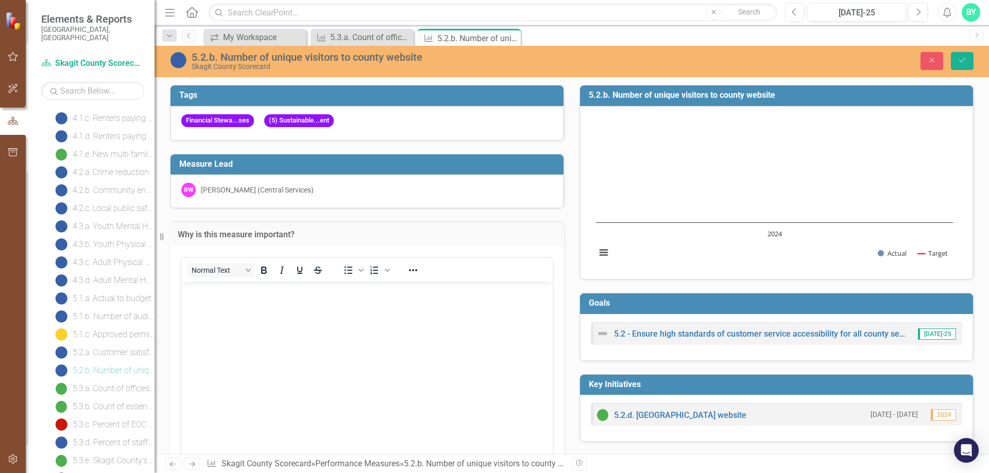
click at [659, 94] on h3 "5.2.b. Number of unique visitors to county website" at bounding box center [778, 95] width 379 height 9
click at [961, 56] on button "Save" at bounding box center [961, 61] width 23 height 18
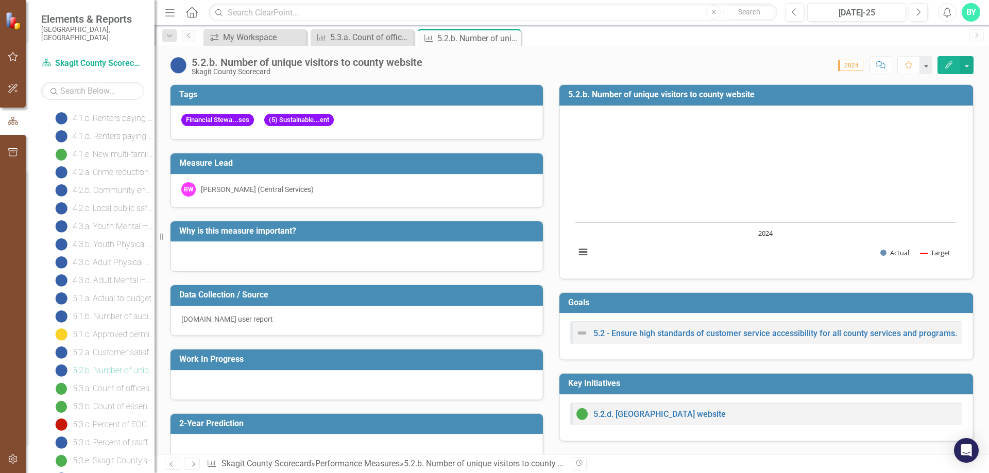
click at [632, 94] on h3 "5.2.b. Number of unique visitors to county website" at bounding box center [768, 94] width 400 height 9
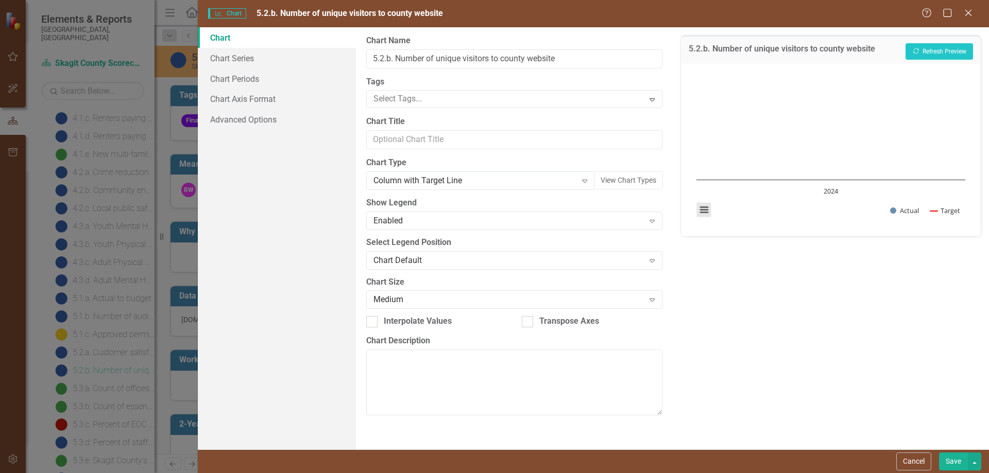
click at [705, 210] on button "View chart menu, Chart" at bounding box center [704, 210] width 14 height 14
click at [411, 145] on input "Chart Title" at bounding box center [514, 139] width 296 height 19
click at [583, 182] on icon "Expand" at bounding box center [584, 181] width 10 height 8
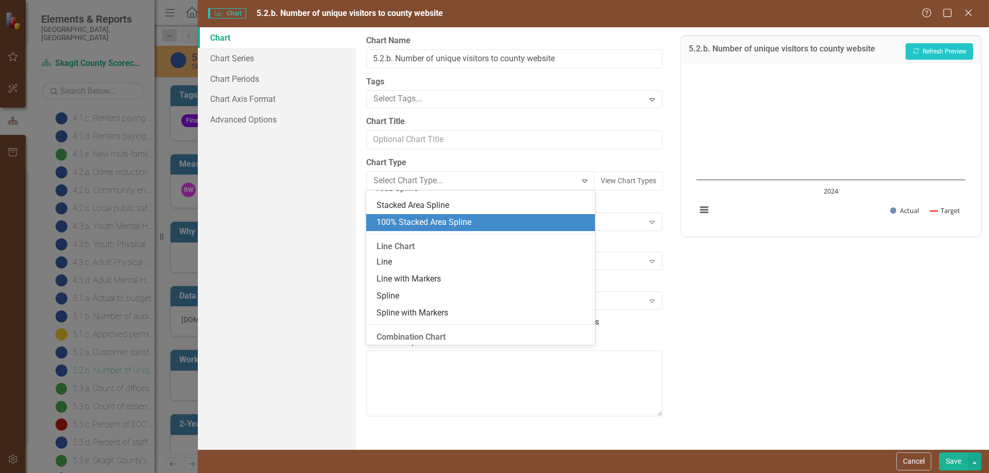
scroll to position [211, 0]
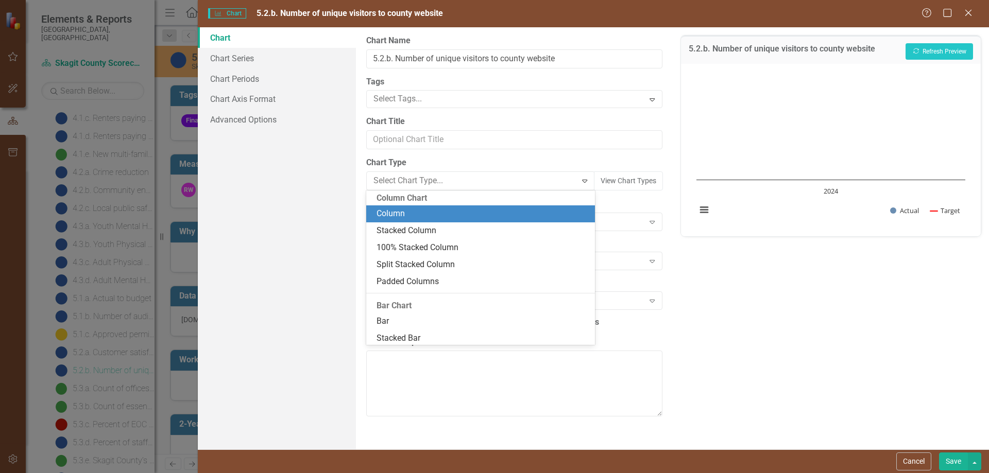
click at [408, 213] on div "Column" at bounding box center [482, 214] width 212 height 12
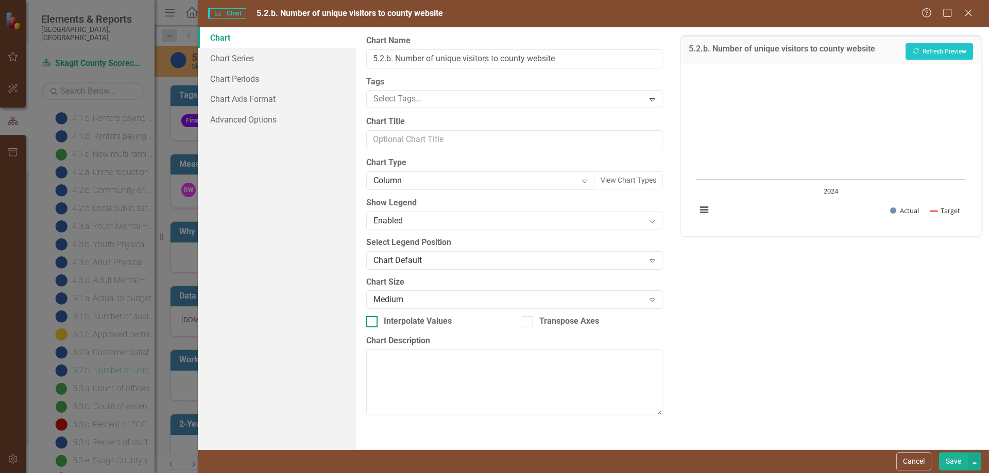
click at [374, 321] on div at bounding box center [371, 321] width 11 height 11
click at [373, 321] on input "Interpolate Values" at bounding box center [369, 319] width 7 height 7
click at [374, 321] on div at bounding box center [371, 321] width 11 height 11
click at [373, 321] on input "Interpolate Values" at bounding box center [369, 319] width 7 height 7
checkbox input "false"
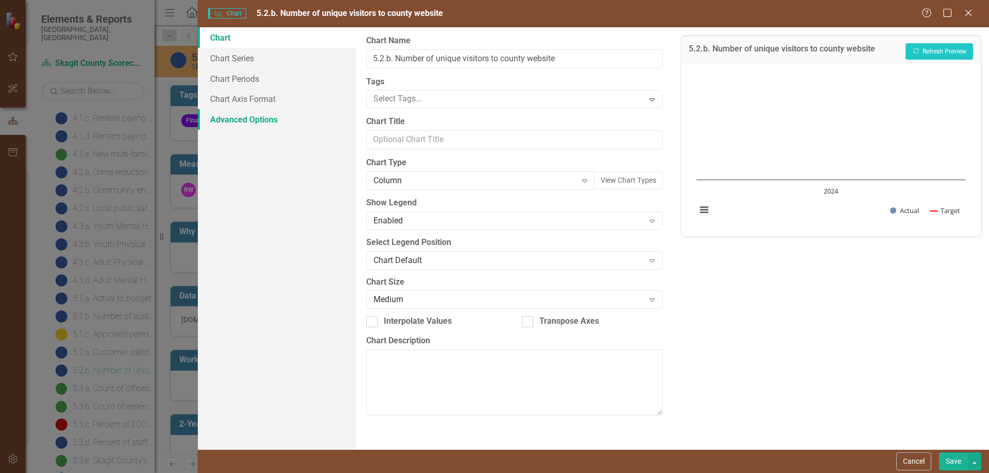
click at [254, 120] on link "Advanced Options" at bounding box center [277, 119] width 158 height 21
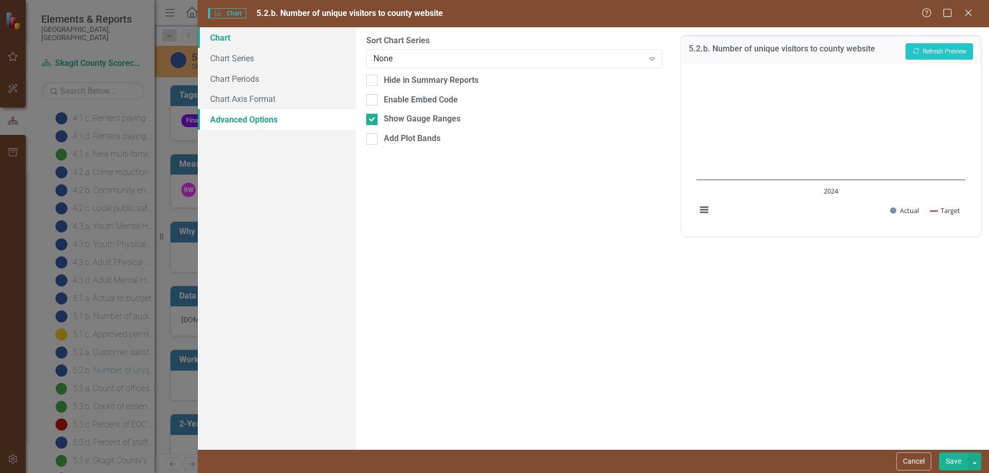
click at [225, 38] on link "Chart" at bounding box center [277, 37] width 158 height 21
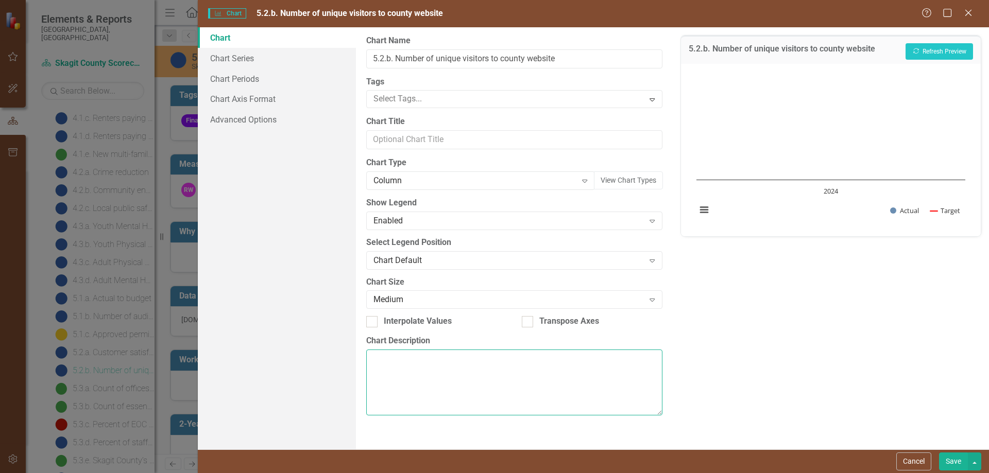
click at [403, 356] on textarea "Chart Description" at bounding box center [514, 383] width 296 height 66
click at [700, 210] on button "View chart menu, Chart" at bounding box center [704, 210] width 14 height 14
click at [701, 210] on div "Download PNG image Download JPEG image Download PDF document Download SVG vecto…" at bounding box center [747, 166] width 130 height 100
click at [441, 299] on div "Medium" at bounding box center [508, 300] width 270 height 12
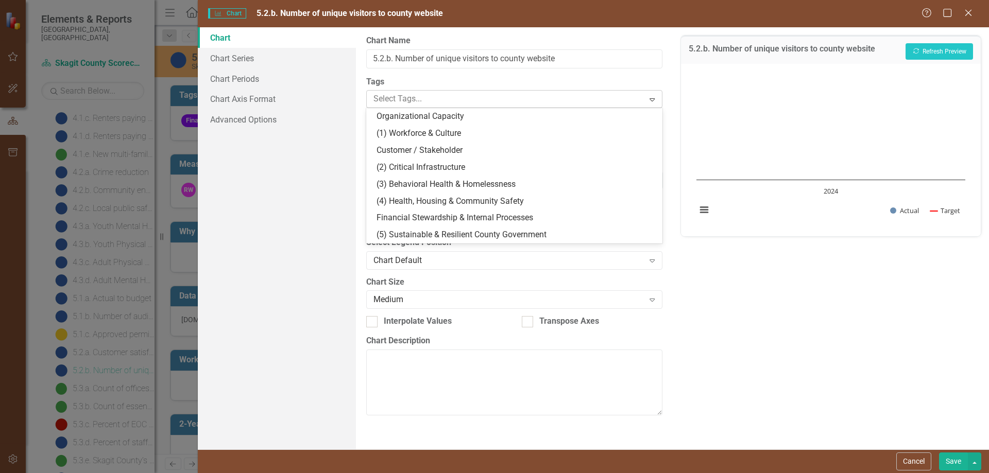
click at [417, 100] on div at bounding box center [506, 99] width 274 height 14
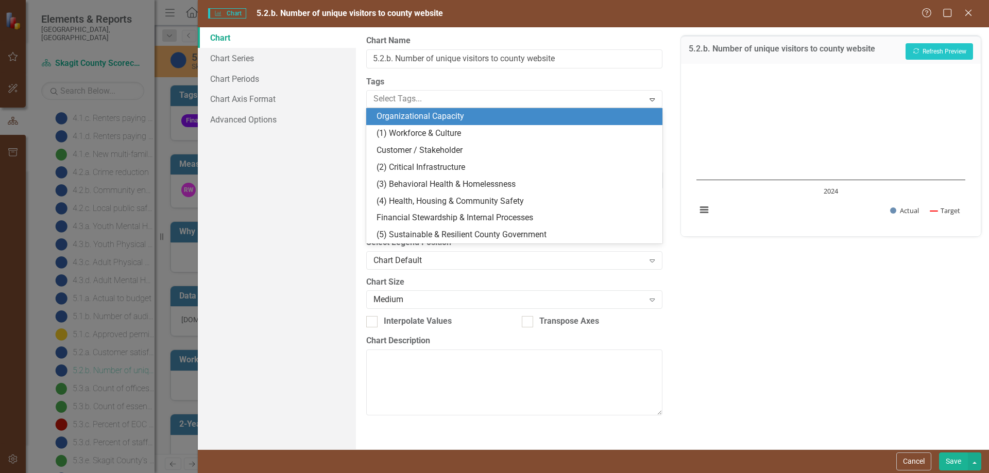
click at [493, 74] on div "From this page, you can define the name, type, and size of the chart. You can a…" at bounding box center [514, 238] width 316 height 422
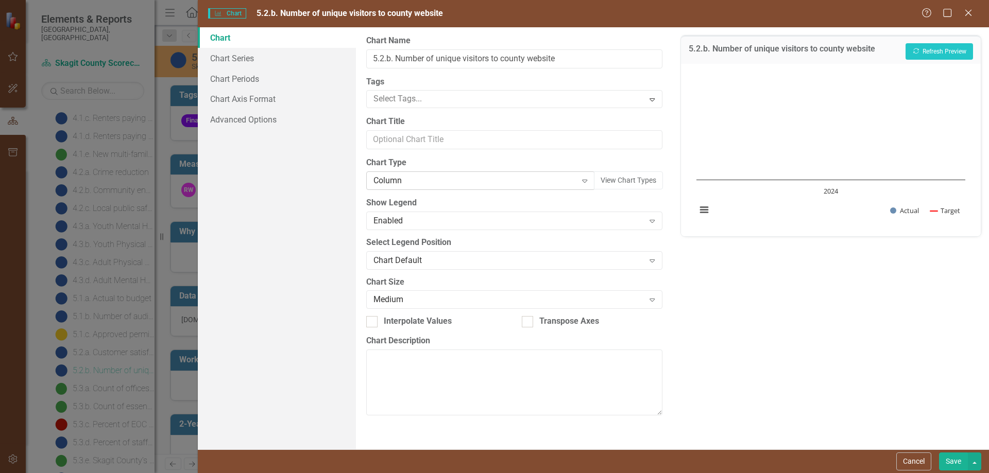
click at [404, 178] on div "Column" at bounding box center [474, 181] width 203 height 12
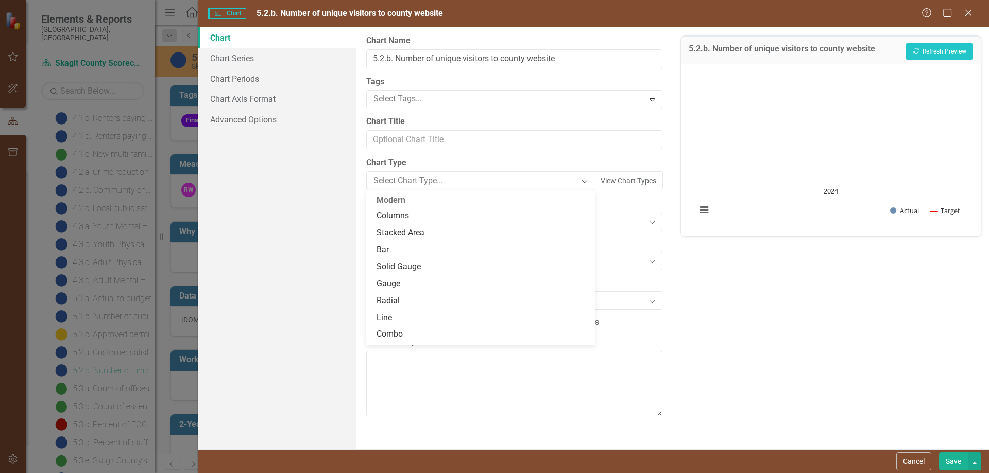
scroll to position [227, 0]
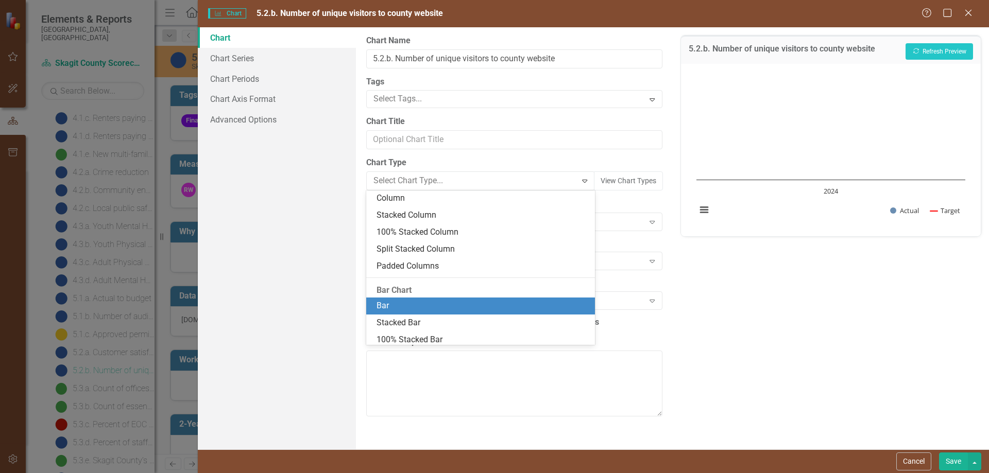
click at [407, 303] on div "Bar" at bounding box center [482, 306] width 212 height 12
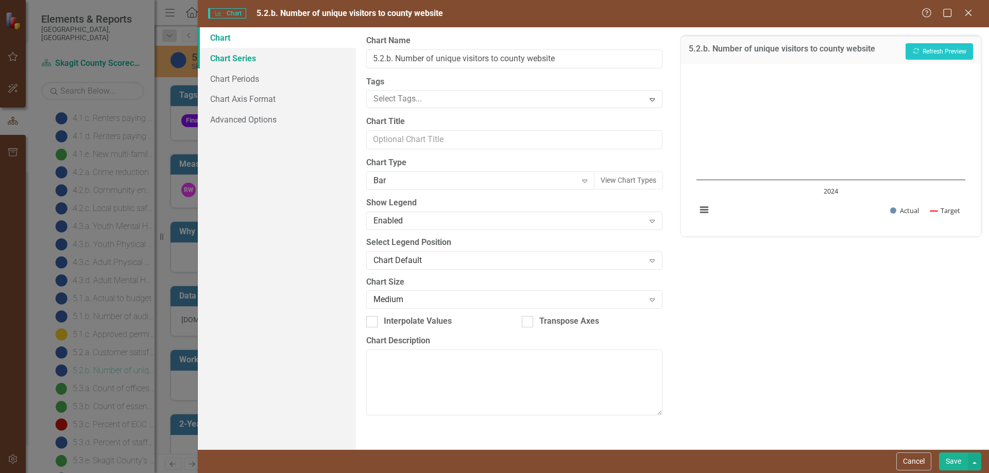
click at [237, 57] on link "Chart Series" at bounding box center [277, 58] width 158 height 21
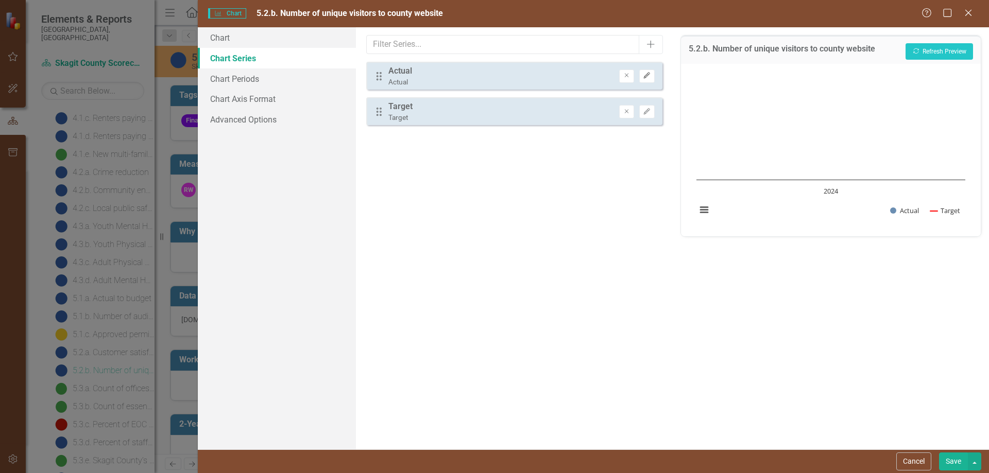
click at [648, 72] on button "Edit" at bounding box center [646, 76] width 15 height 13
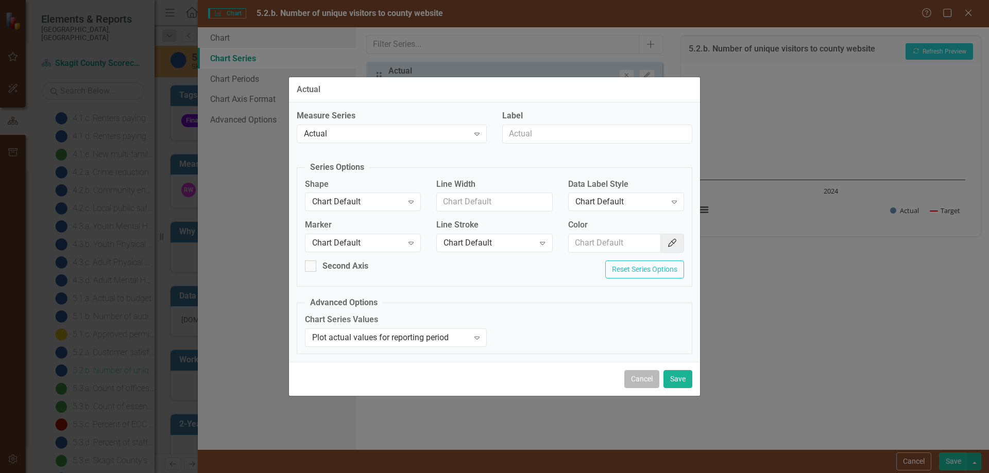
click at [636, 377] on button "Cancel" at bounding box center [641, 379] width 35 height 18
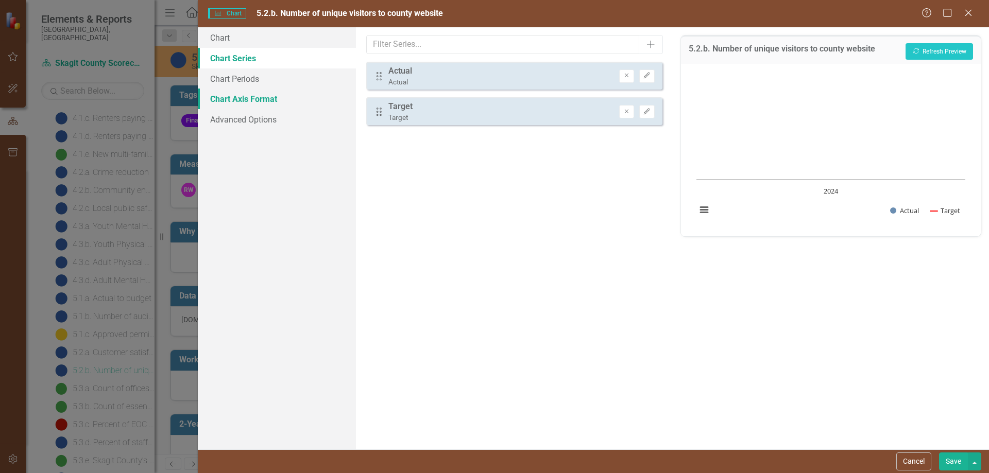
click at [246, 99] on link "Chart Axis Format" at bounding box center [277, 99] width 158 height 21
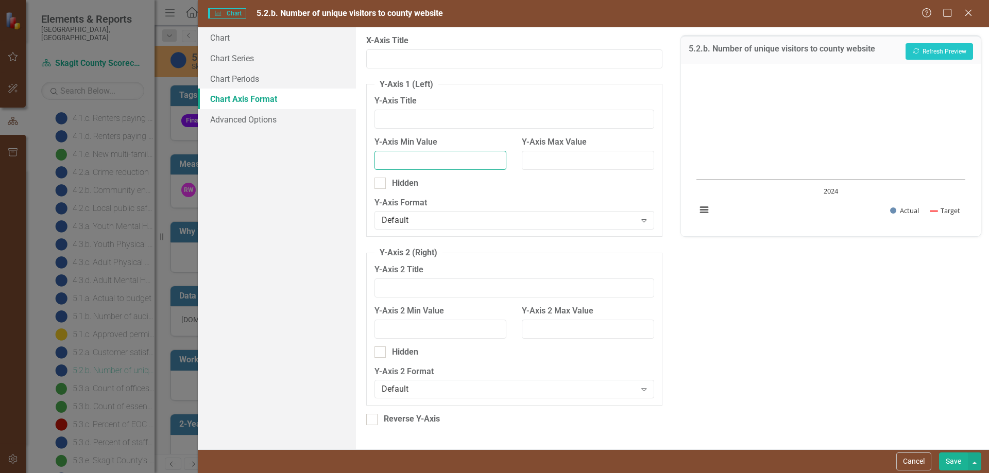
click at [443, 161] on input "Y-Axis Min Value" at bounding box center [440, 160] width 132 height 19
type input "0"
click at [562, 161] on input "Y-Axis Max Value" at bounding box center [588, 160] width 132 height 19
click at [227, 37] on link "Chart" at bounding box center [277, 37] width 158 height 21
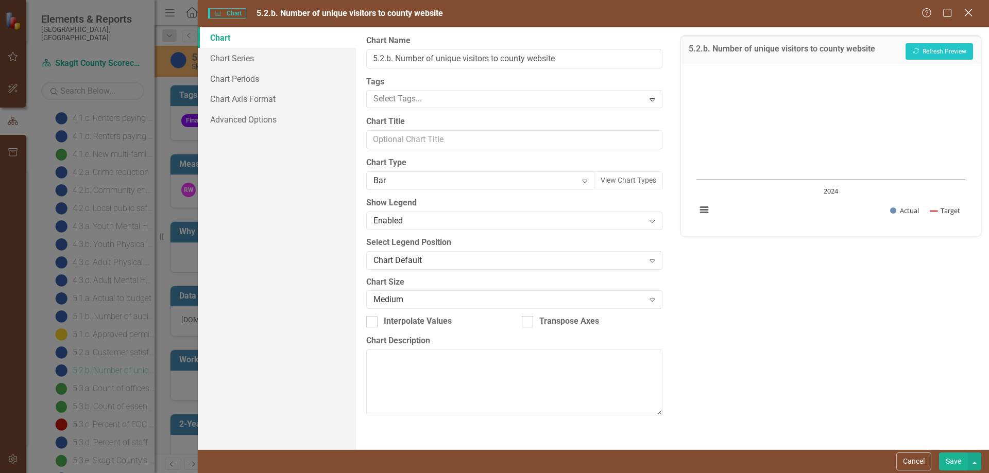
click at [972, 8] on icon "Close" at bounding box center [967, 13] width 13 height 10
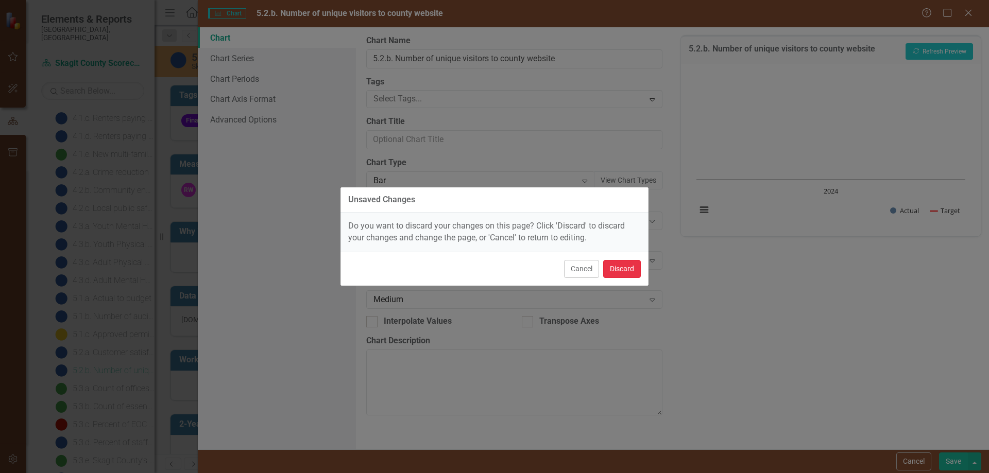
click at [635, 260] on button "Discard" at bounding box center [622, 269] width 38 height 18
click at [628, 276] on div "Chart Combination chart with 2 data series. 5.2.b. Number of unique visitors to…" at bounding box center [776, 196] width 394 height 172
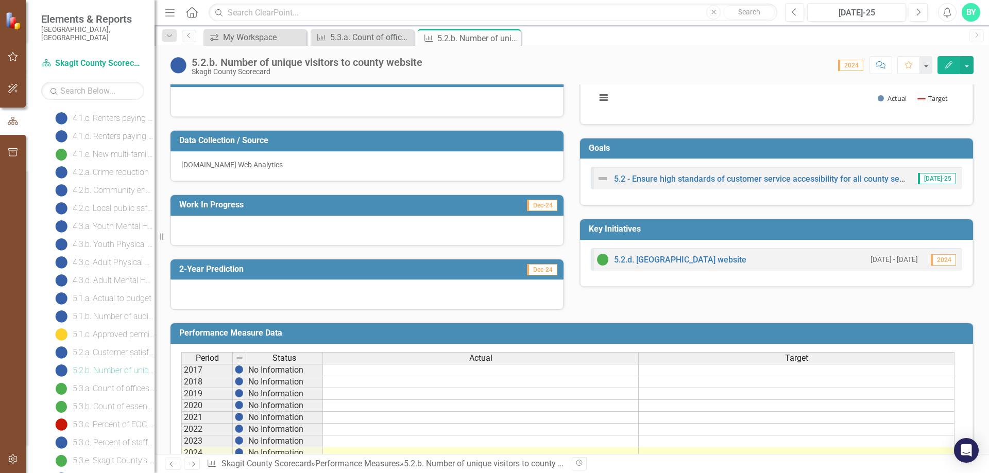
scroll to position [263, 0]
